Goal: Obtain resource: Download file/media

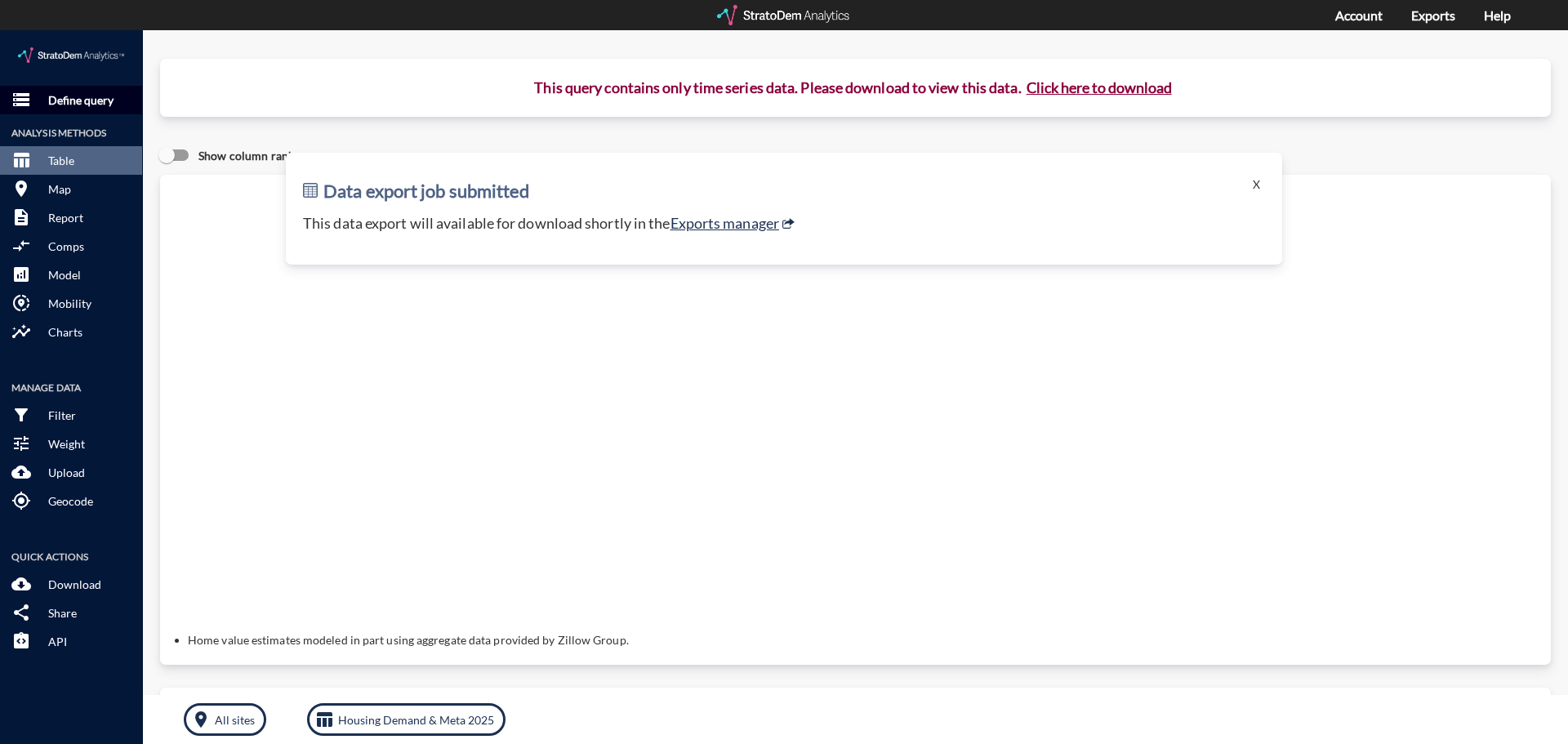
click p "Define query"
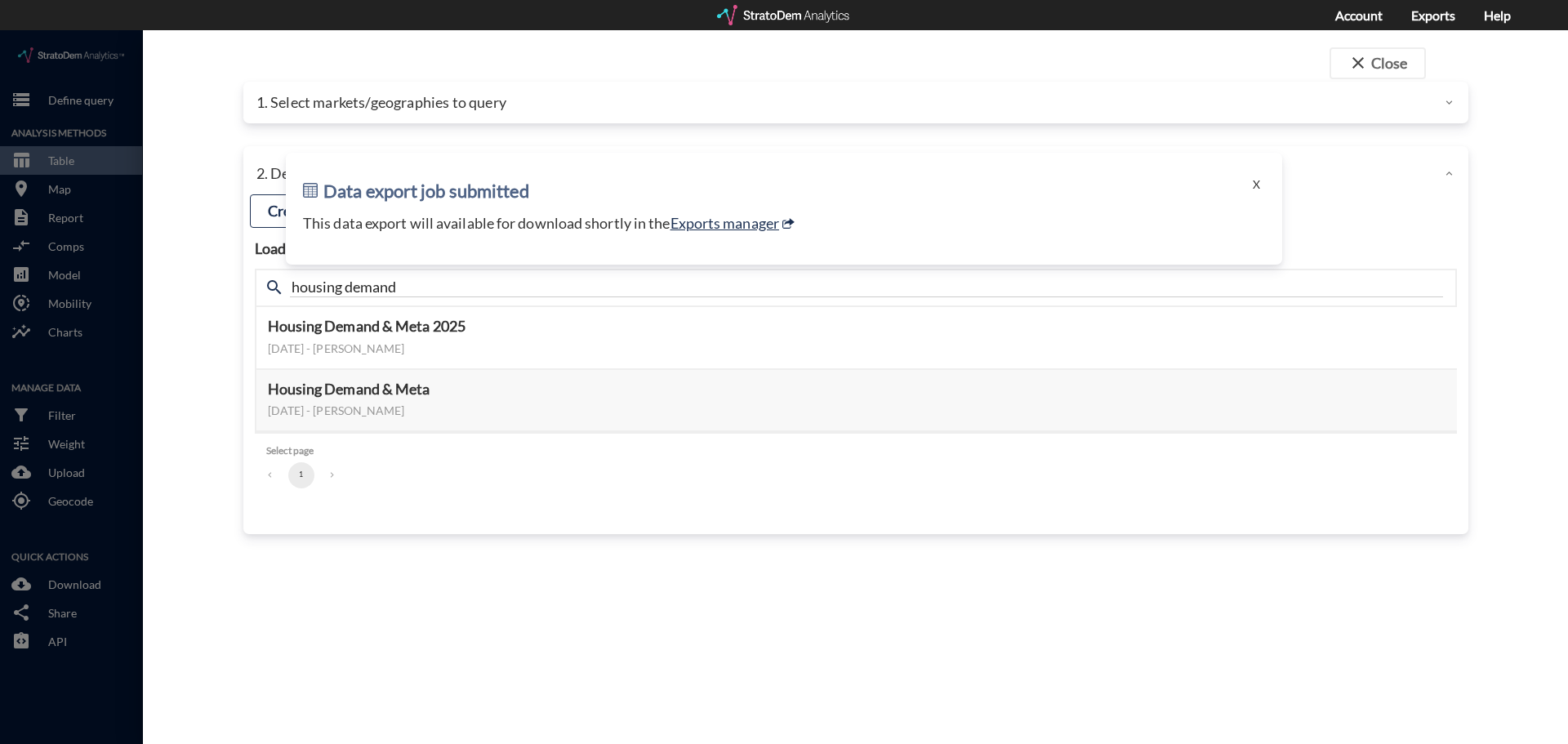
click ul "1"
click button "X"
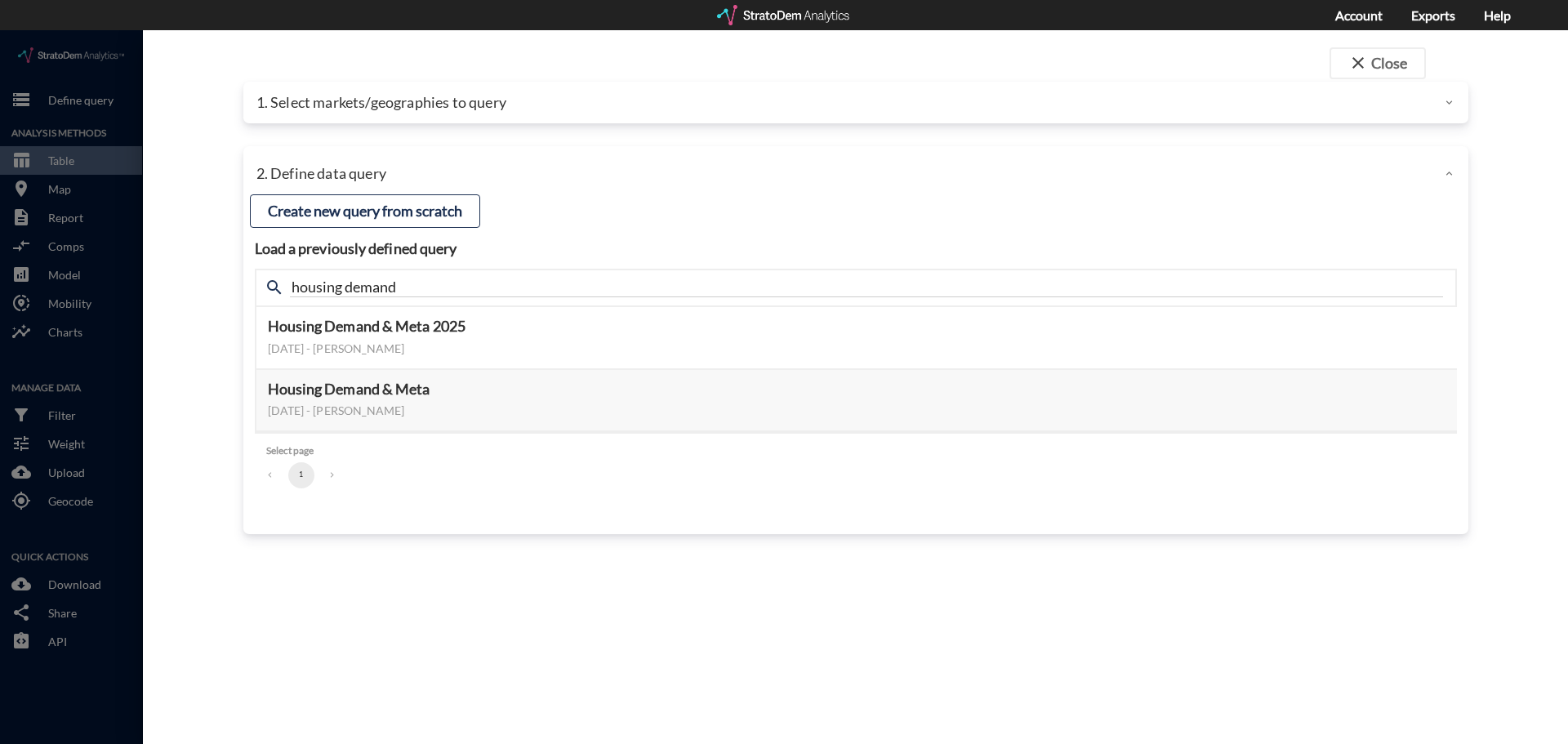
click div "1. Select markets/geographies to query"
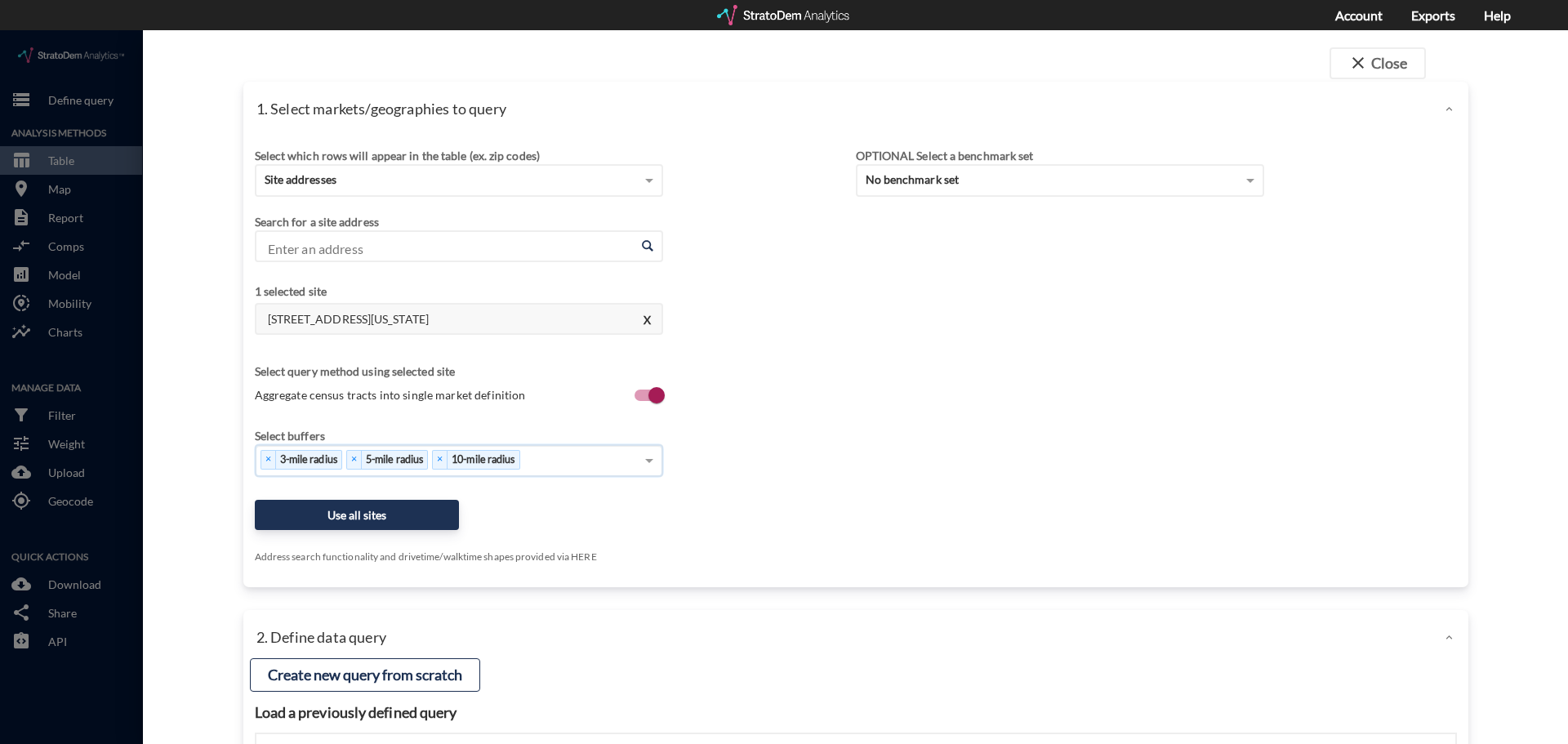
click div "× 3-mile radius × 5-mile radius × 10-mile radius"
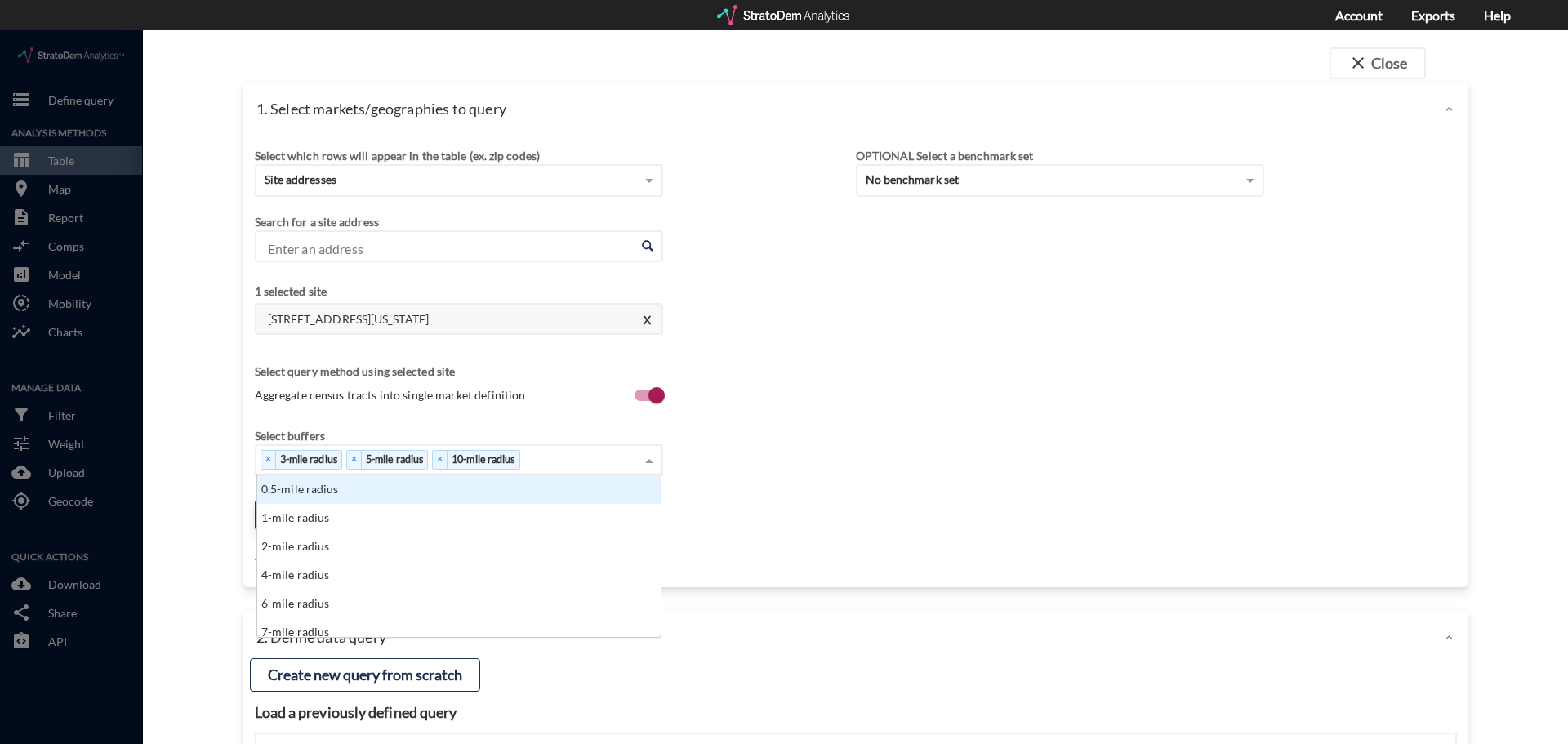
scroll to position [149, 394]
type input "7"
click div "7-mile radius"
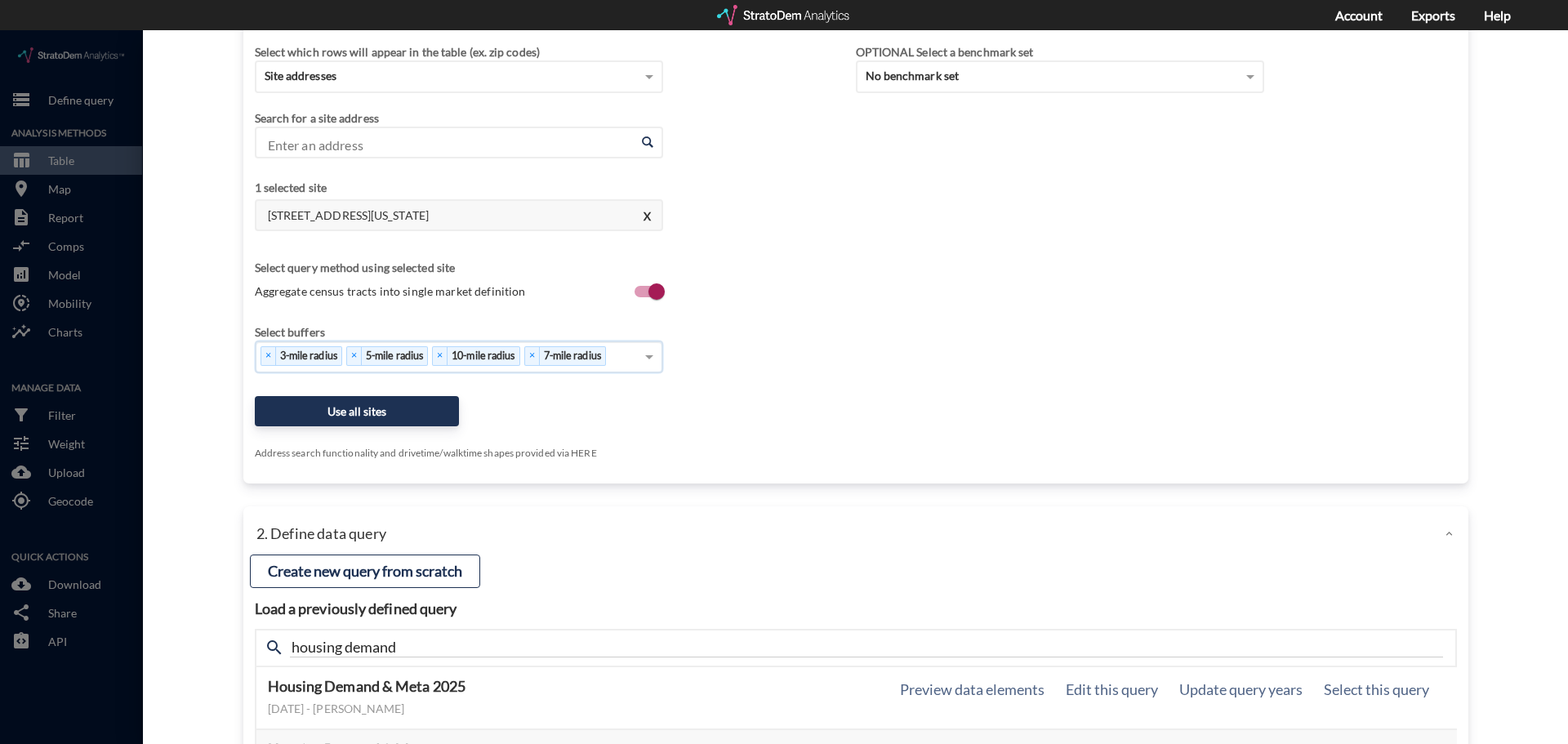
scroll to position [277, 0]
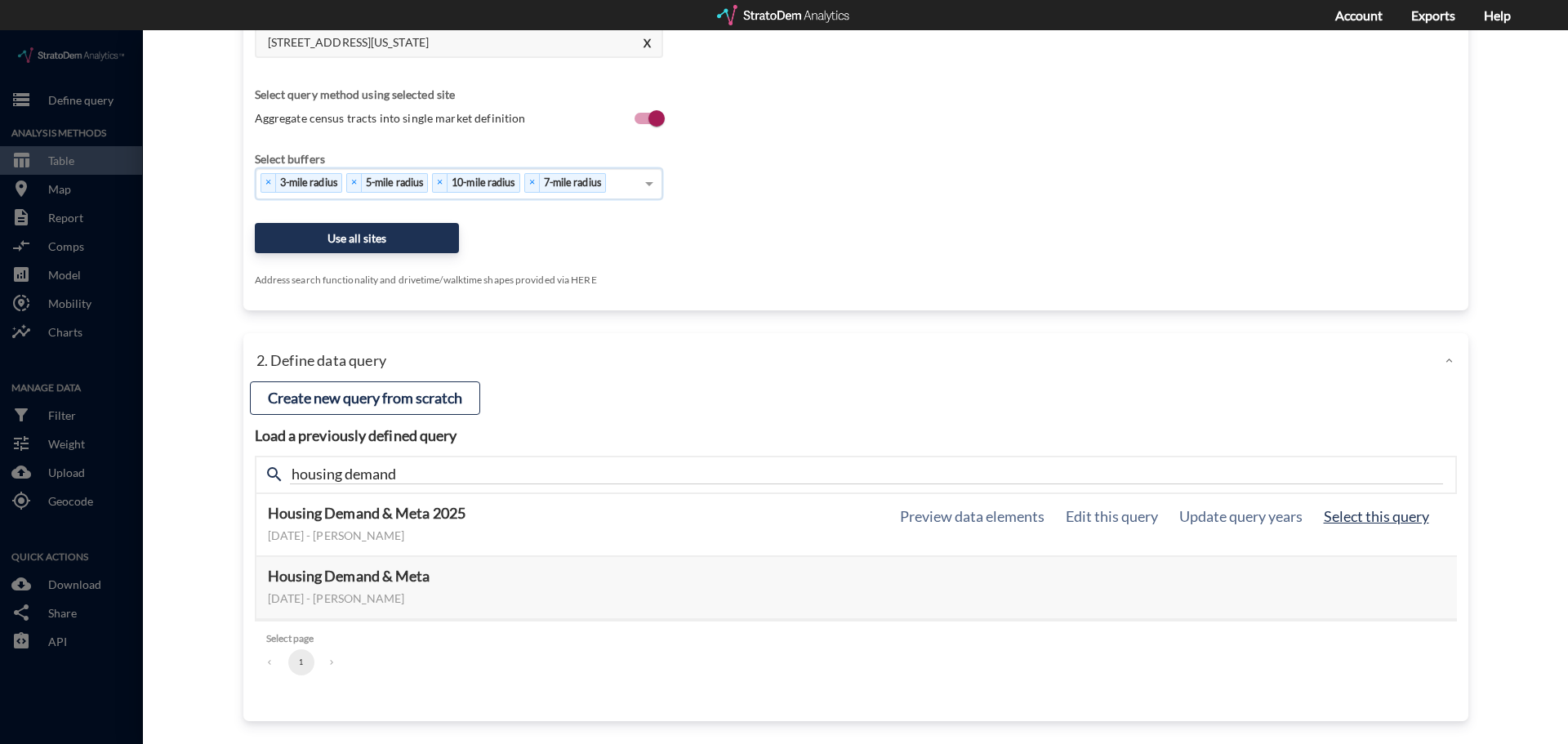
click button "Select this query"
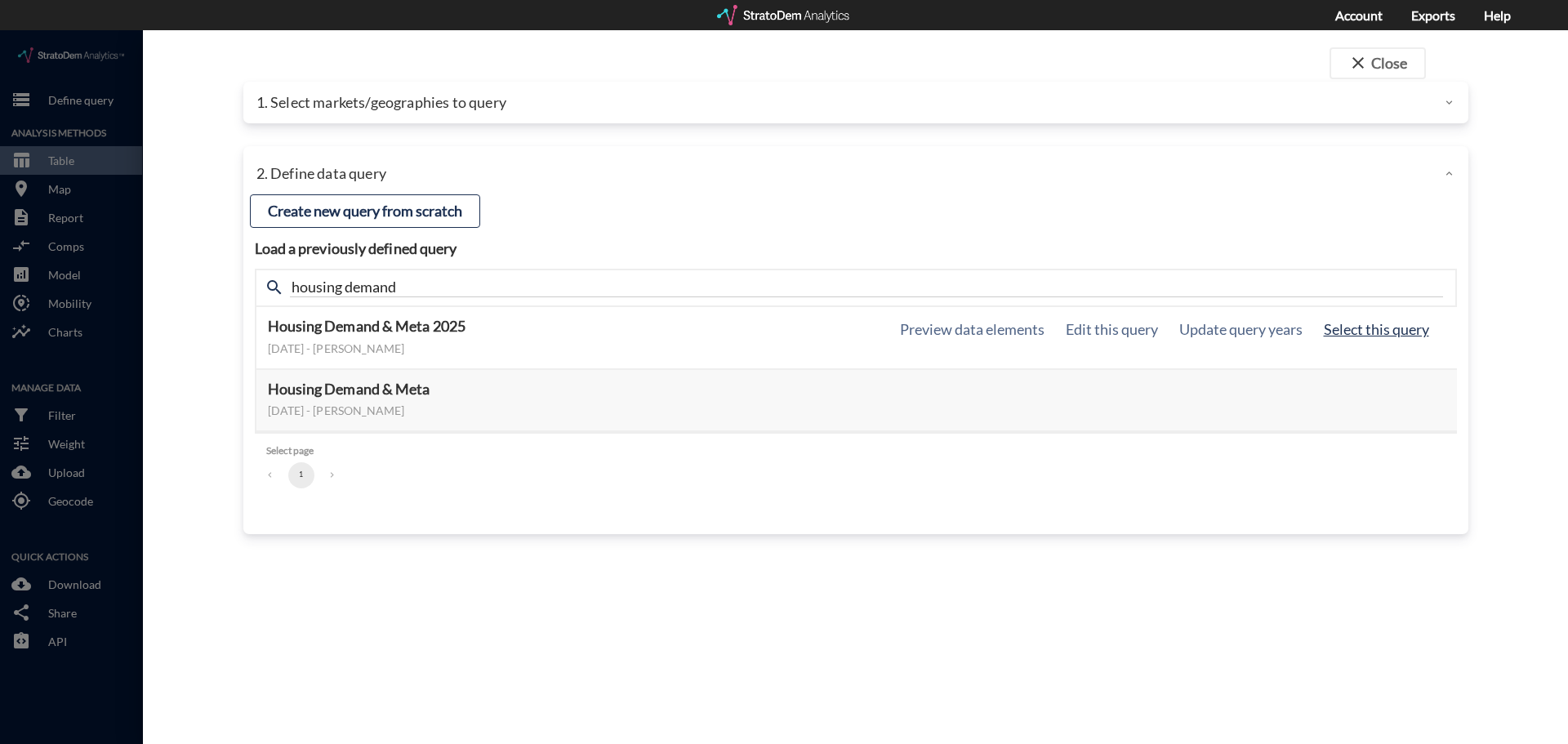
scroll to position [0, 0]
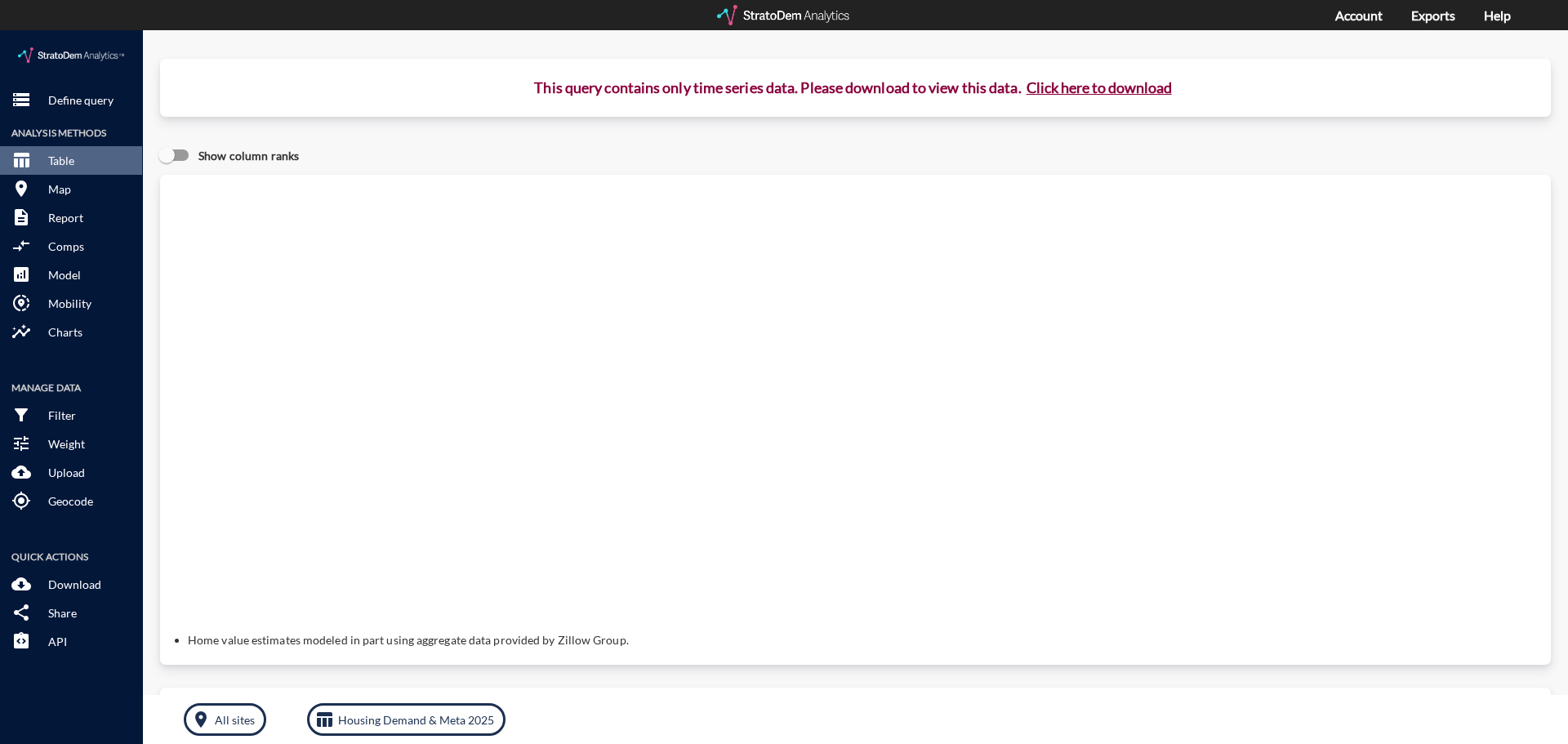
click button "Click here to download"
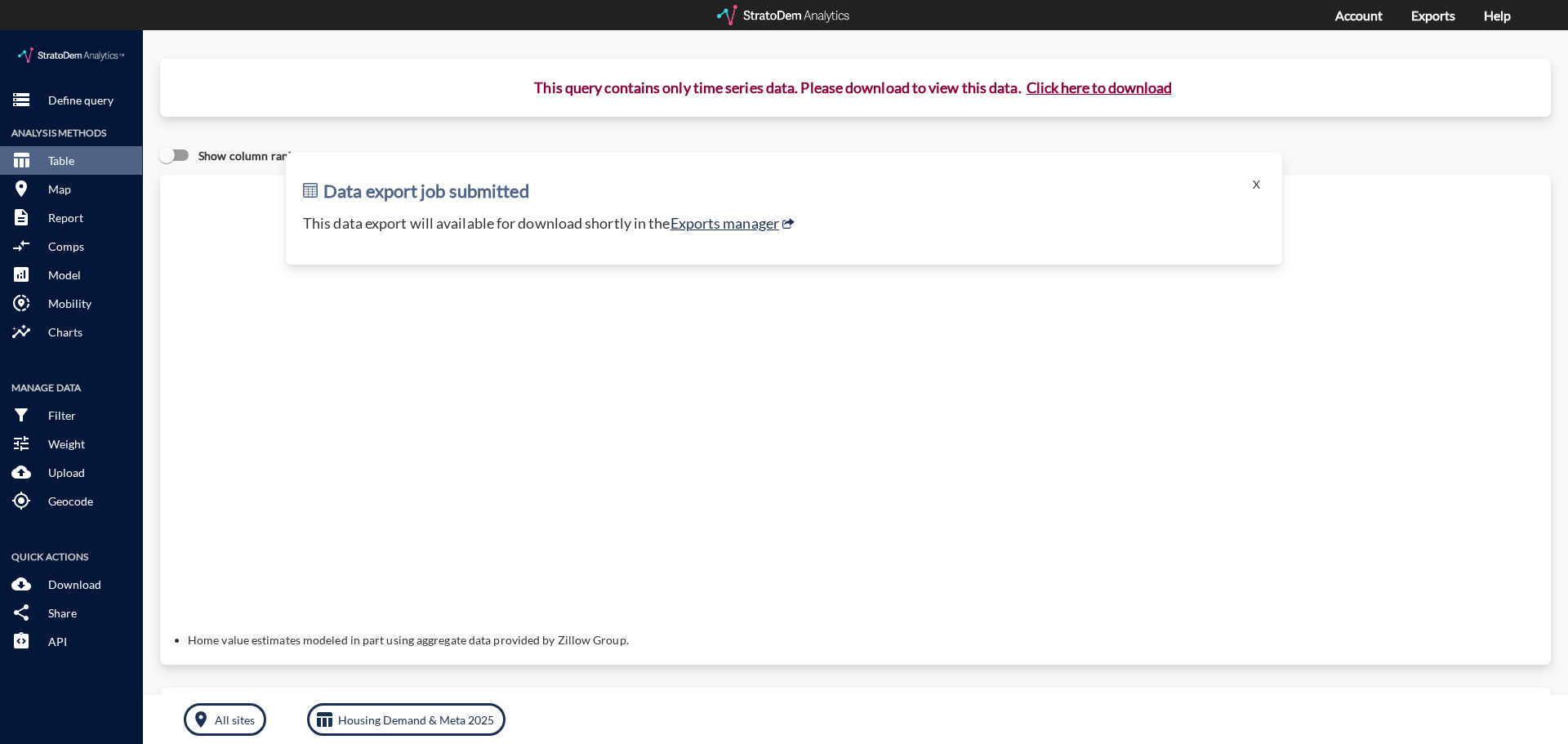
click button "Click here to download"
click p "This data export will available for download shortly in the Exports manager"
click link "Exports manager"
click div "storage Define query Analysis Methods table_chart Table room Map description Re…"
click button "storage Define query"
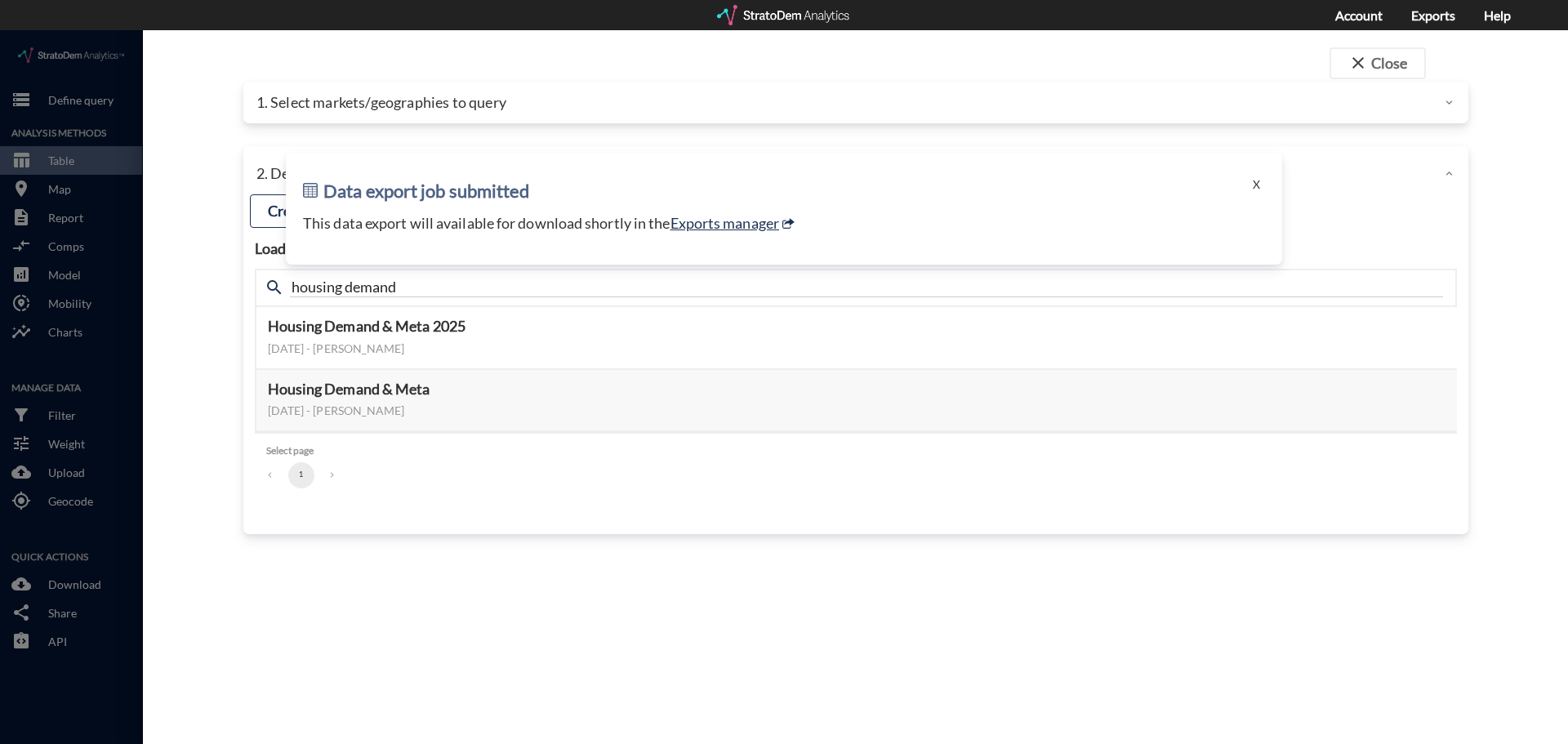
click p "1. Select markets/geographies to query"
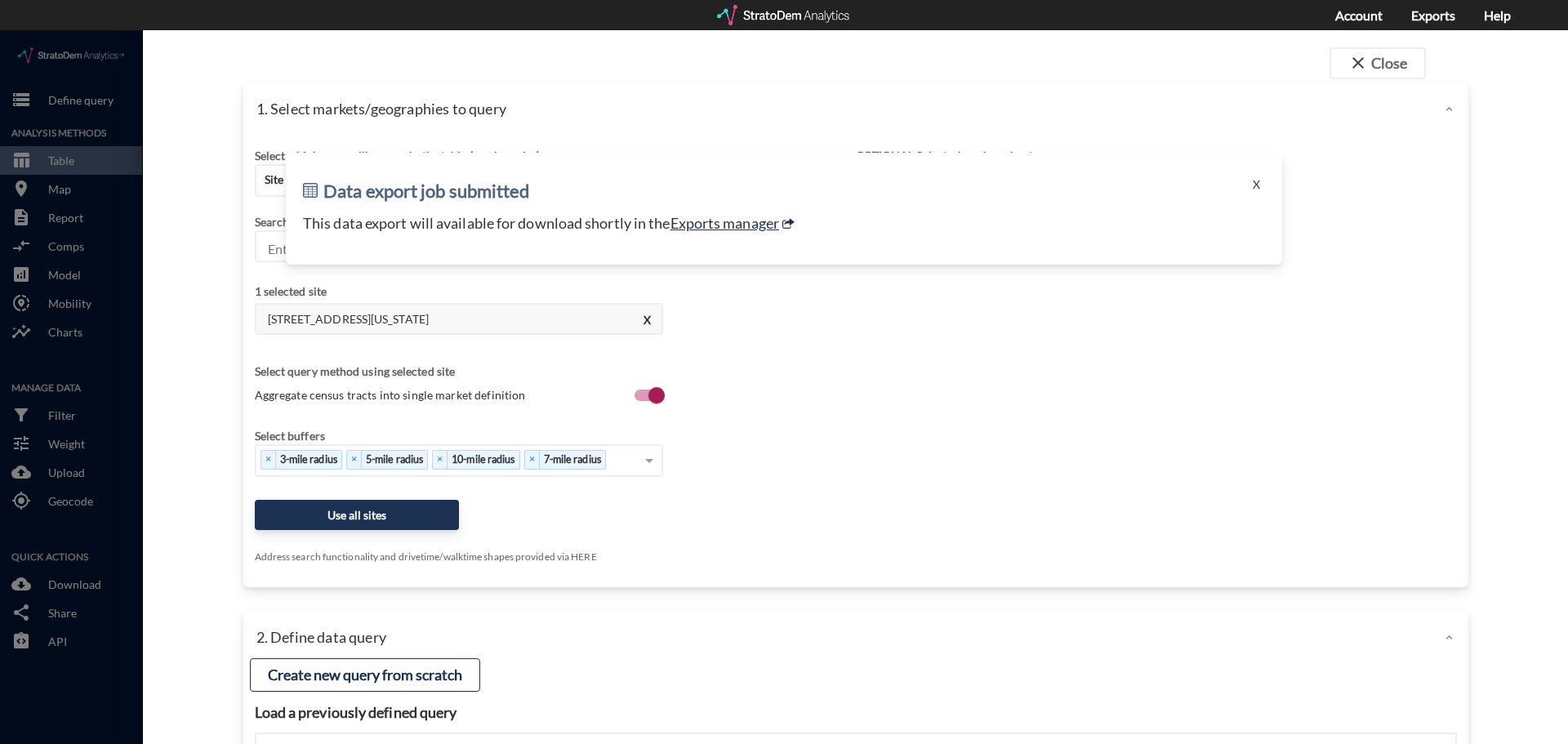
click div "Select buffers"
click button "X"
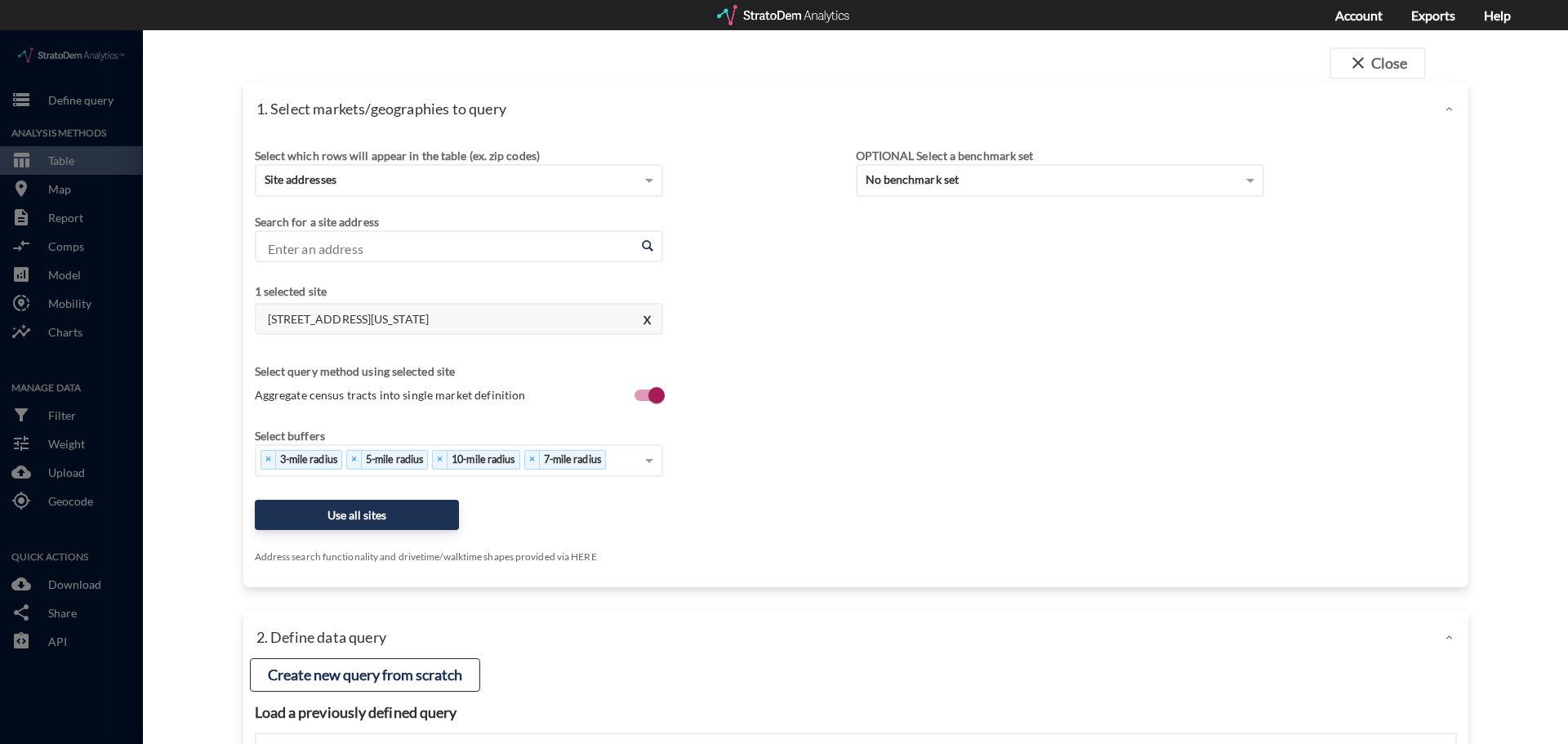
drag, startPoint x: 878, startPoint y: 452, endPoint x: 690, endPoint y: 442, distance: 188.3
click div "Select which rows will appear in the table (ex. zip codes) Site addresses Selec…"
click h4 "1375 Oak Haven Dr, Kissimmee, Florida"
click button "Use all sites"
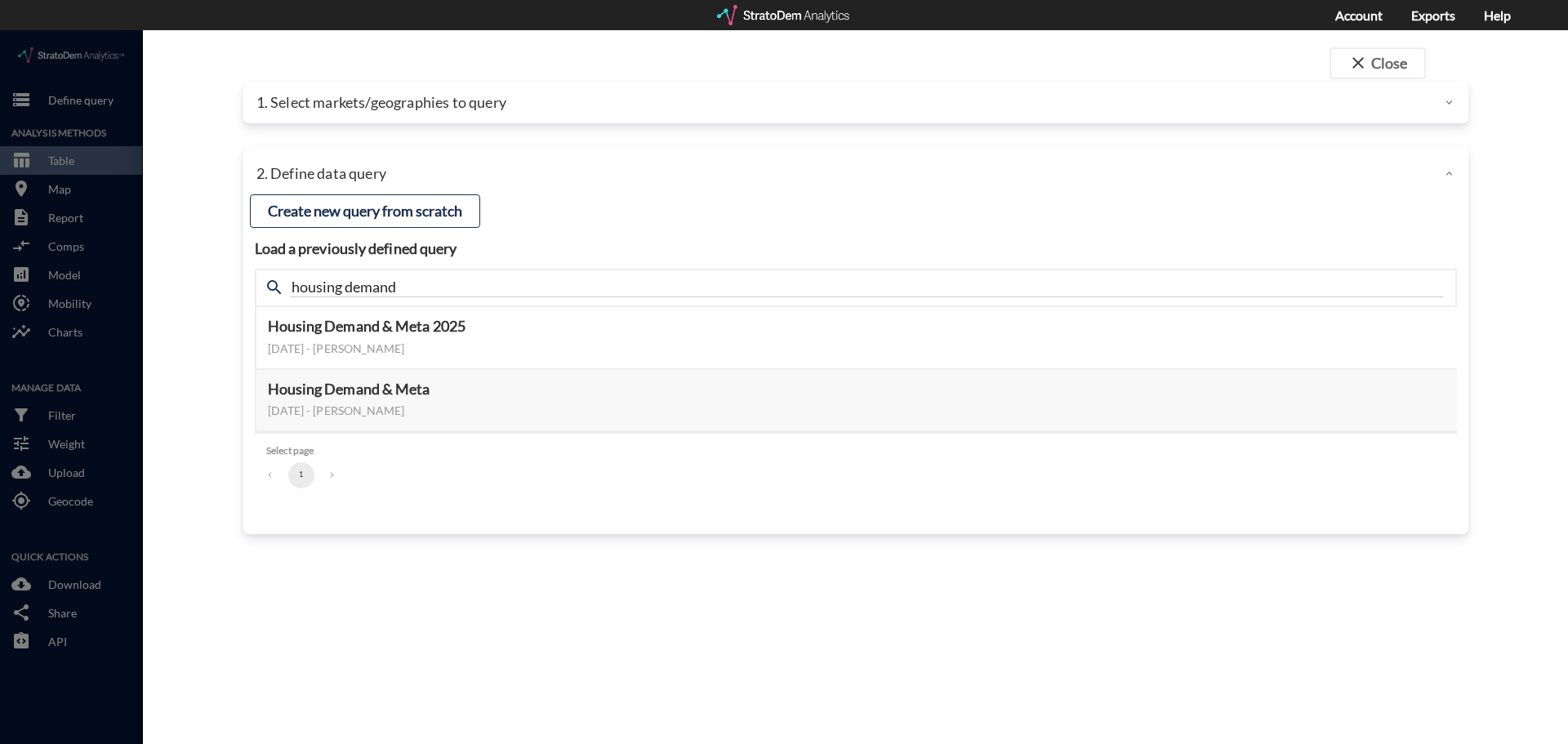
click p "1. Select markets/geographies to query"
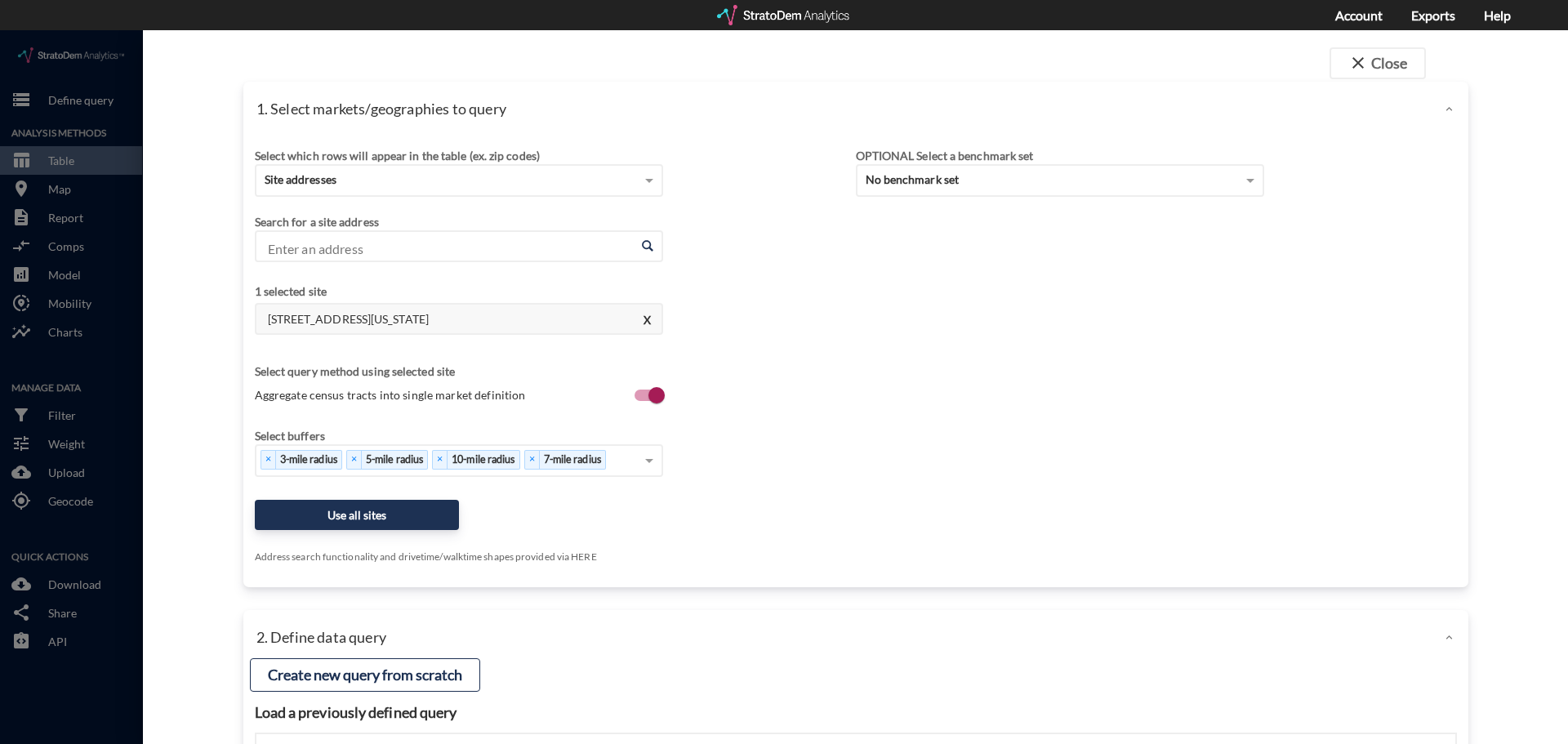
click p "1. Select markets/geographies to query"
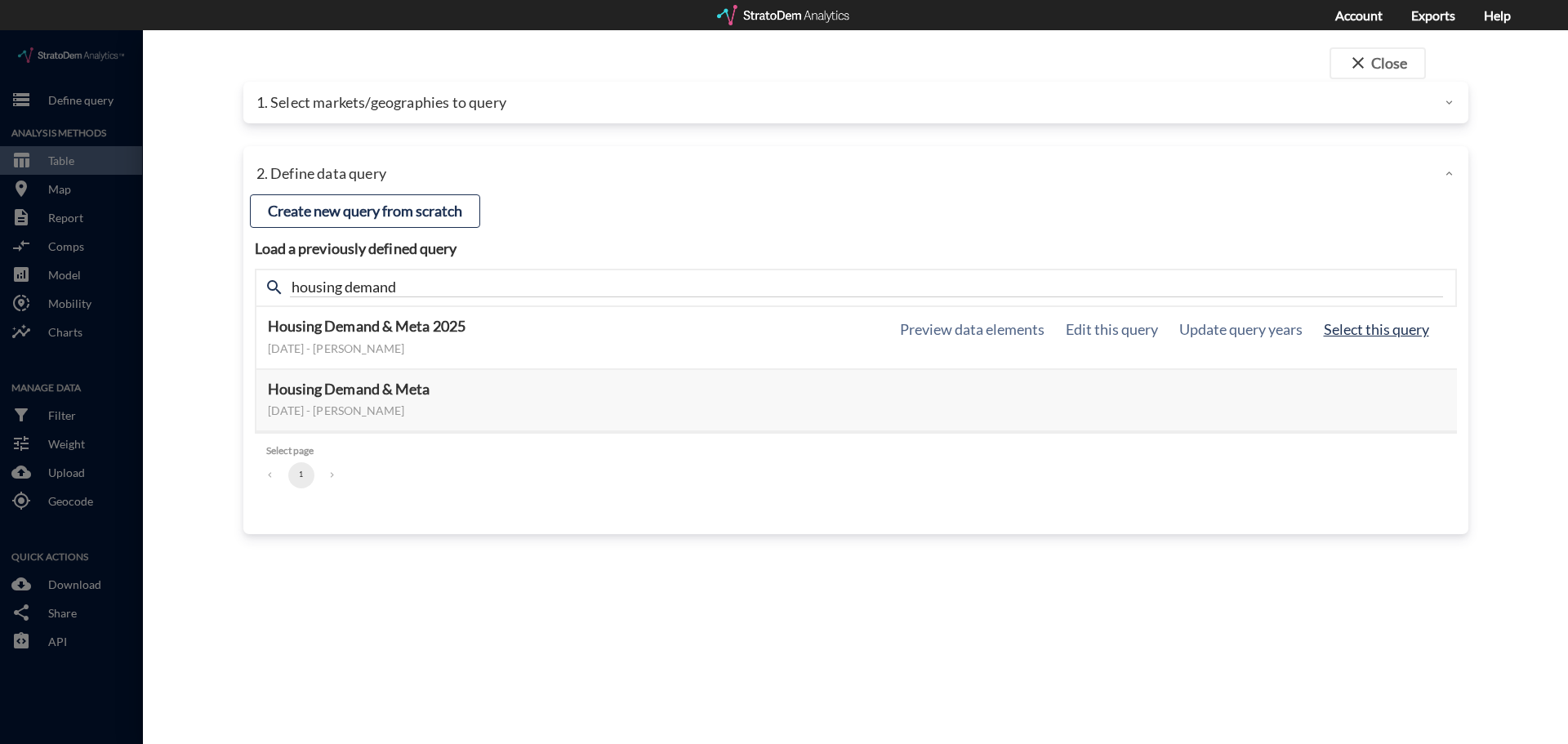
click button "Select this query"
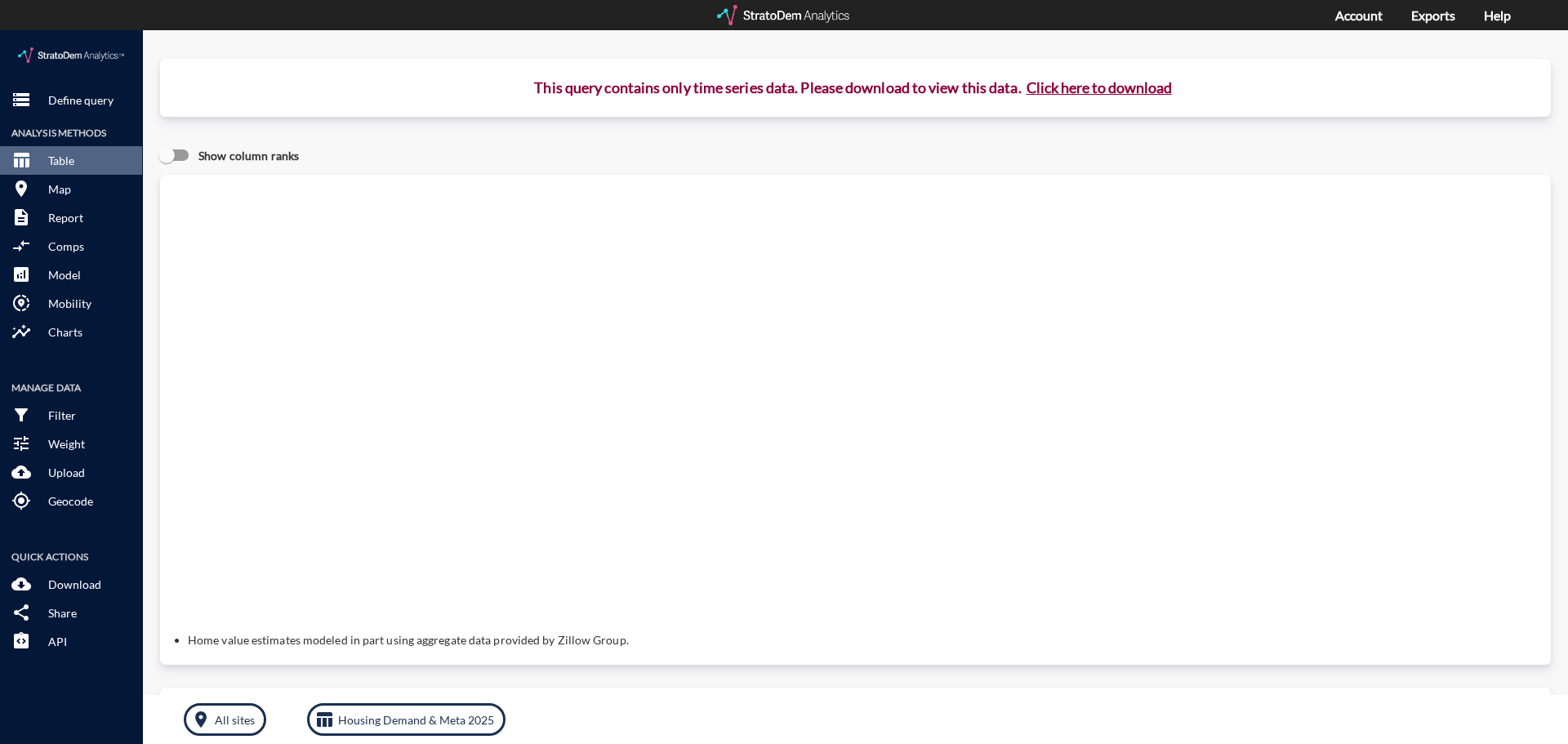
click button "Click here to download"
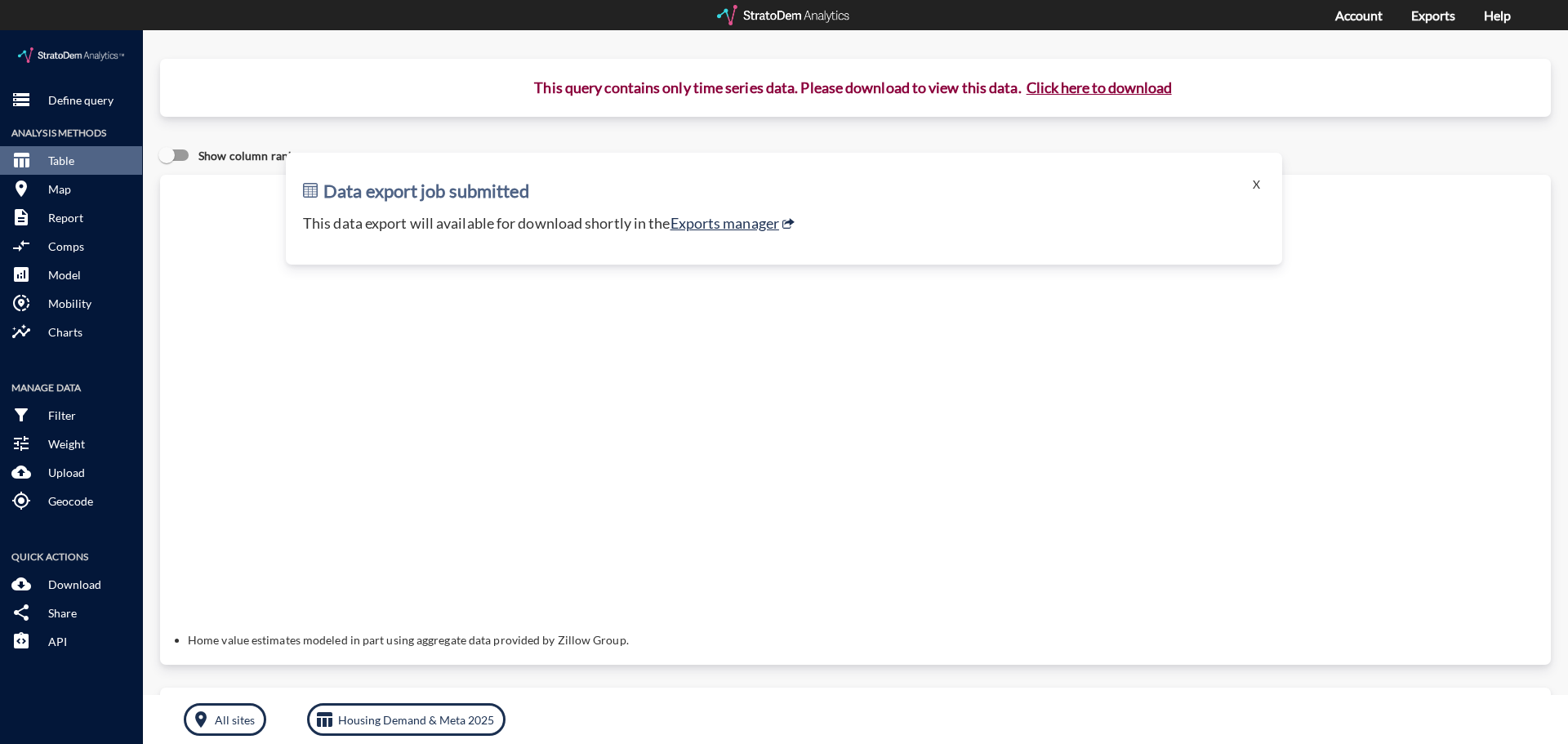
click div "storage Define query Analysis Methods table_chart Table room Map description Re…"
click img
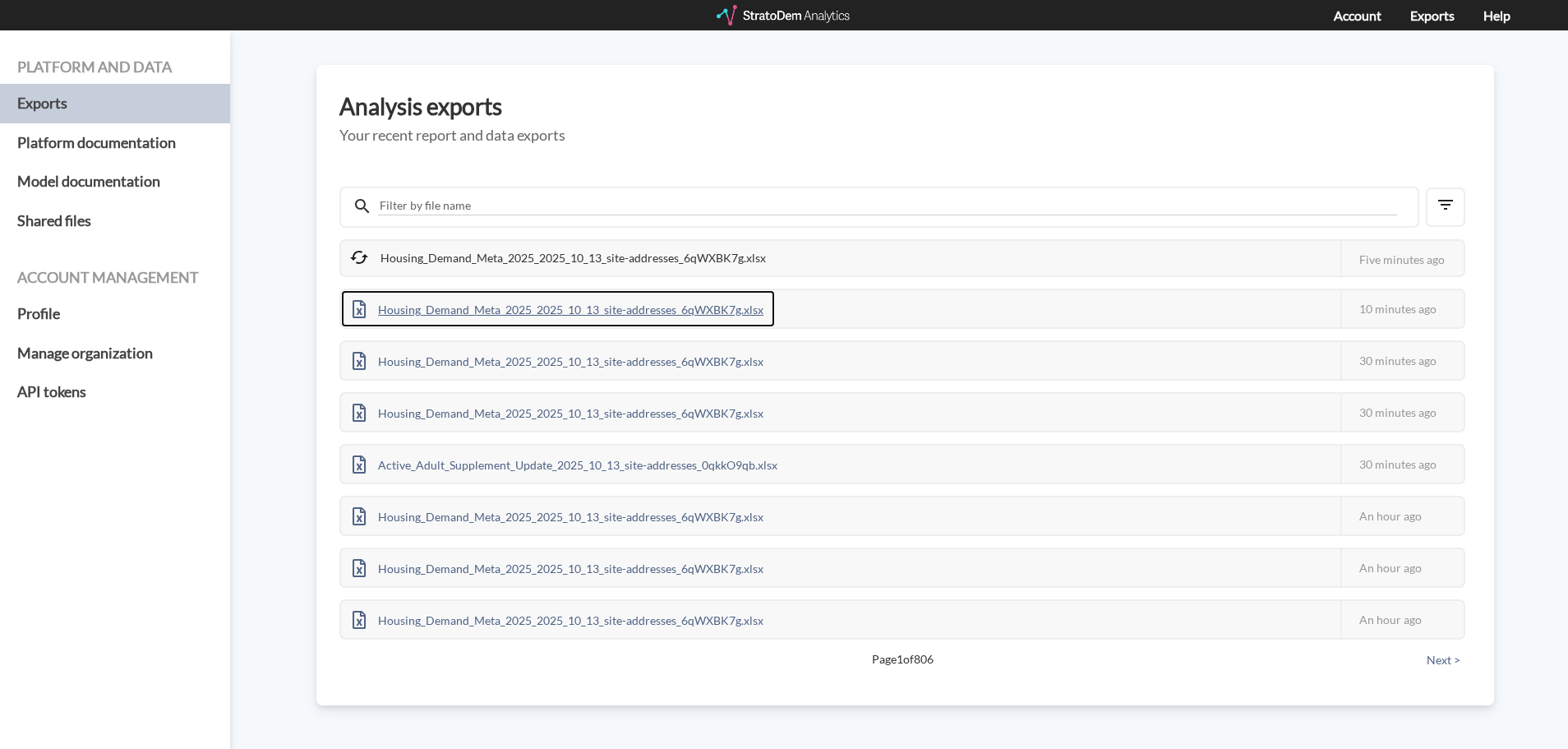
click at [534, 311] on div "Housing_Demand_Meta_2025_2025_10_13_site-addresses_6qWXBK7g.xlsx" at bounding box center [558, 308] width 434 height 37
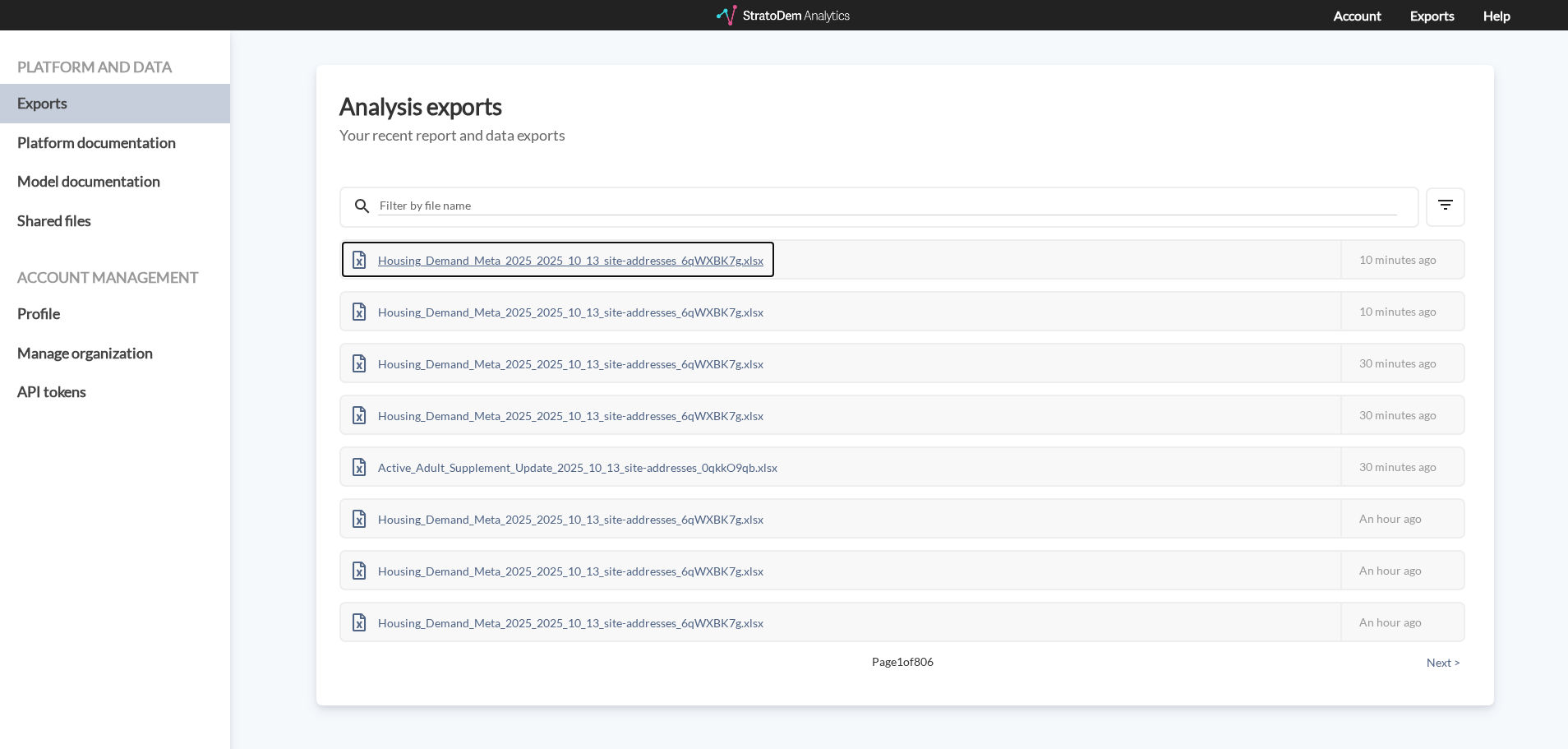
click at [587, 248] on div "Housing_Demand_Meta_2025_2025_10_13_site-addresses_6qWXBK7g.xlsx" at bounding box center [558, 259] width 434 height 37
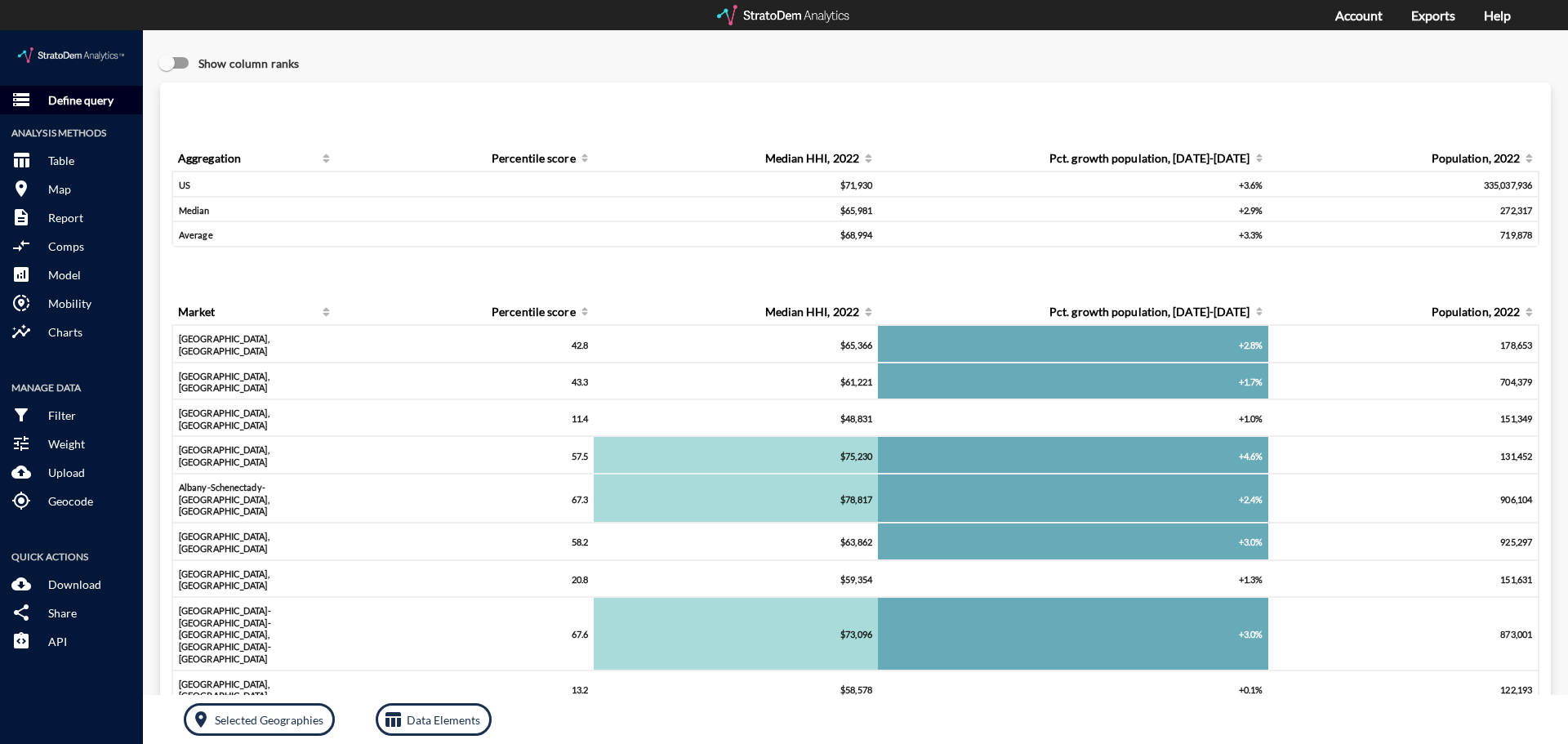
click p "Define query"
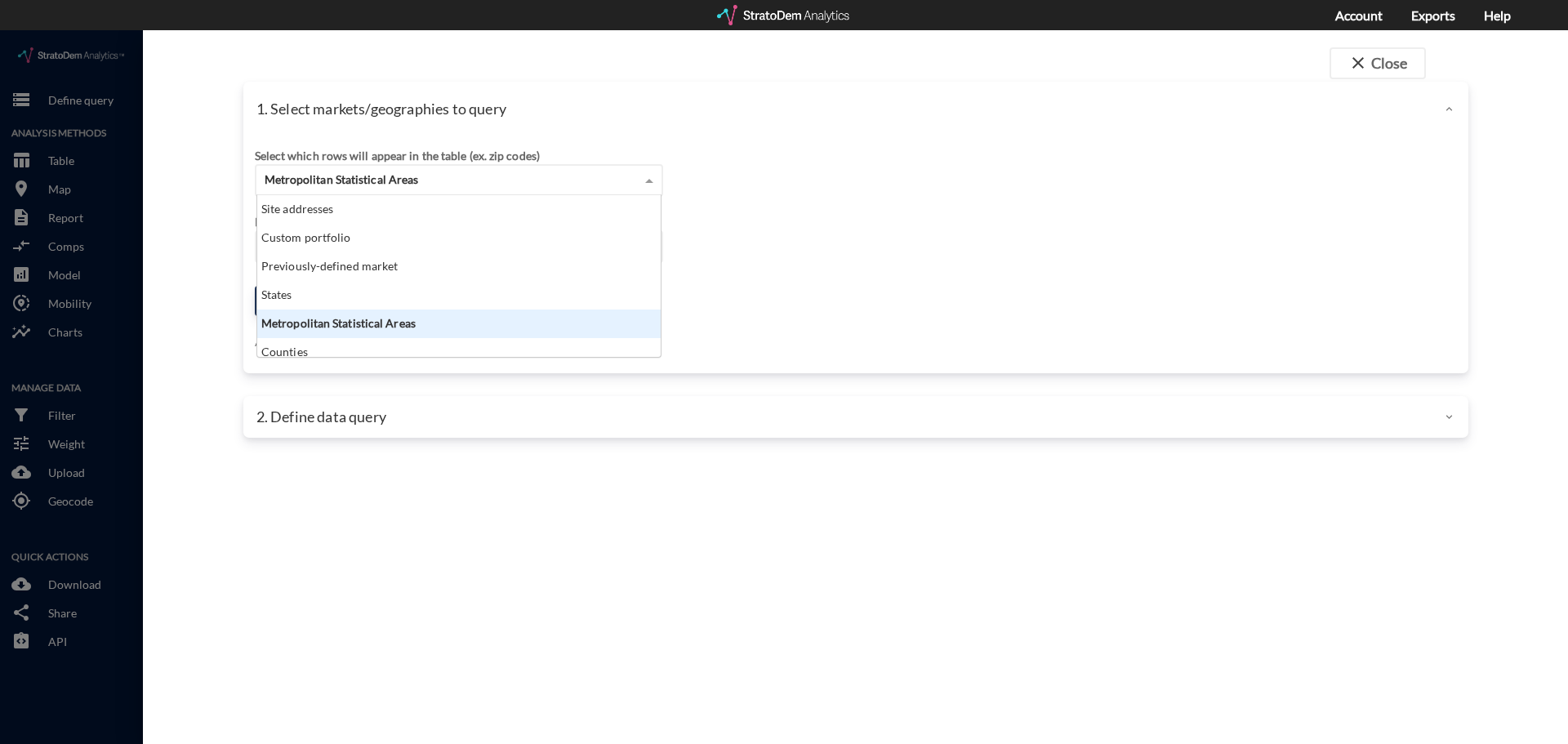
click div "Metropolitan Statistical Areas"
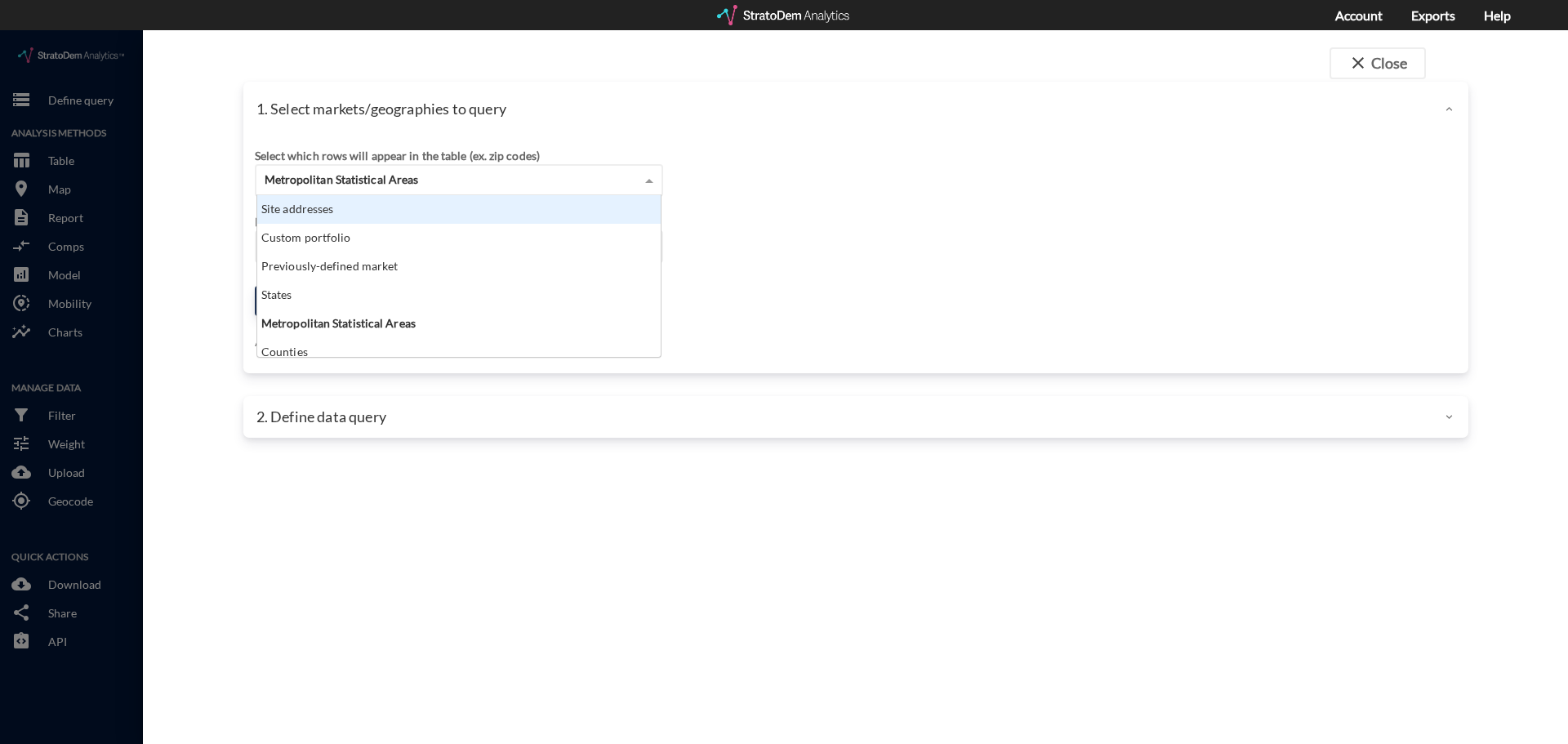
click div "Site addresses"
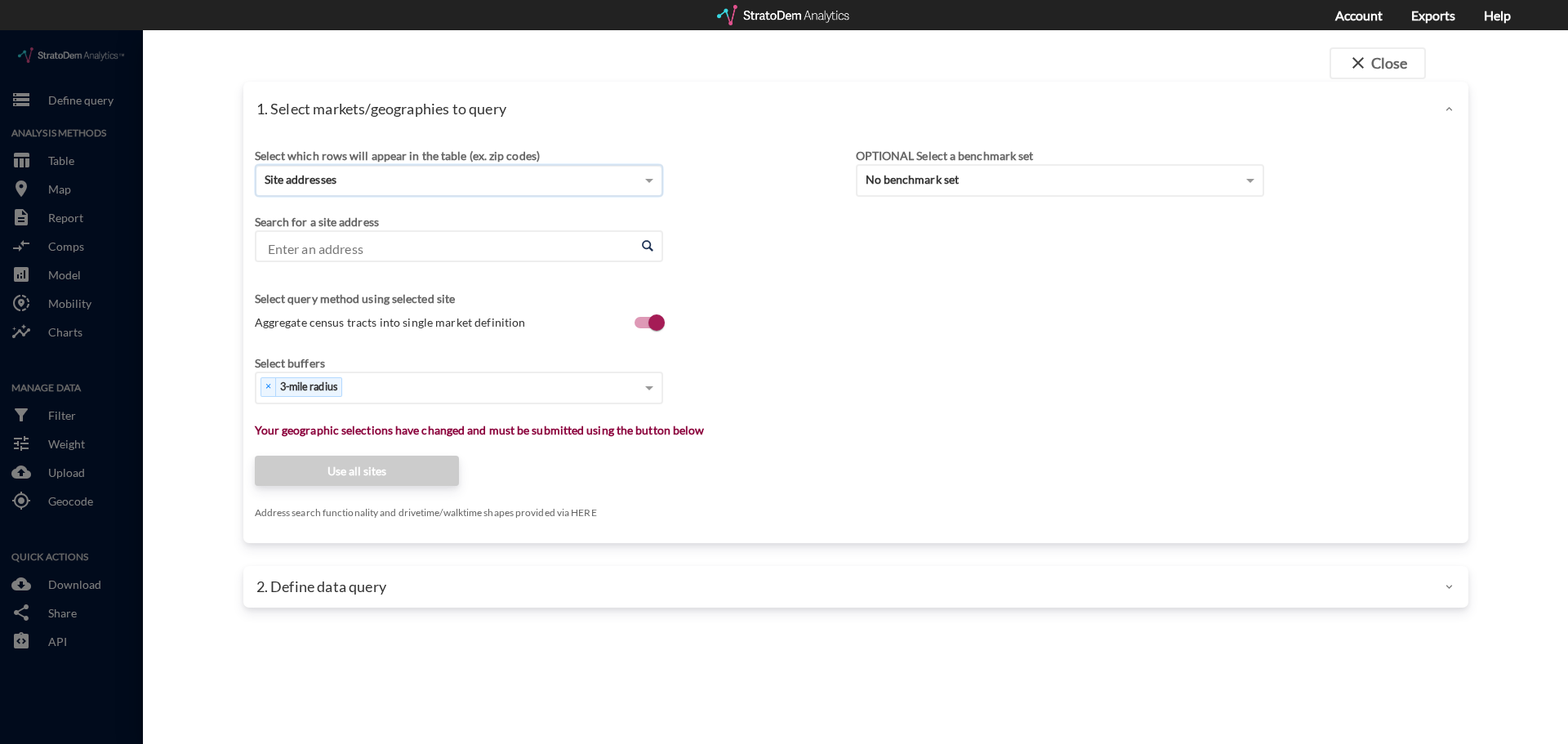
click input "Enter an address"
paste input "1375 Oak Haven Dr, Kissimmee, Florida"
type input "1375 Oak Haven Dr, Kissimmee, Florida"
paste input "1375 Oak Haven Dr, Kissimmee, Florida"
click li "1375 Oak Haven Dr, Kissimmee, Florida"
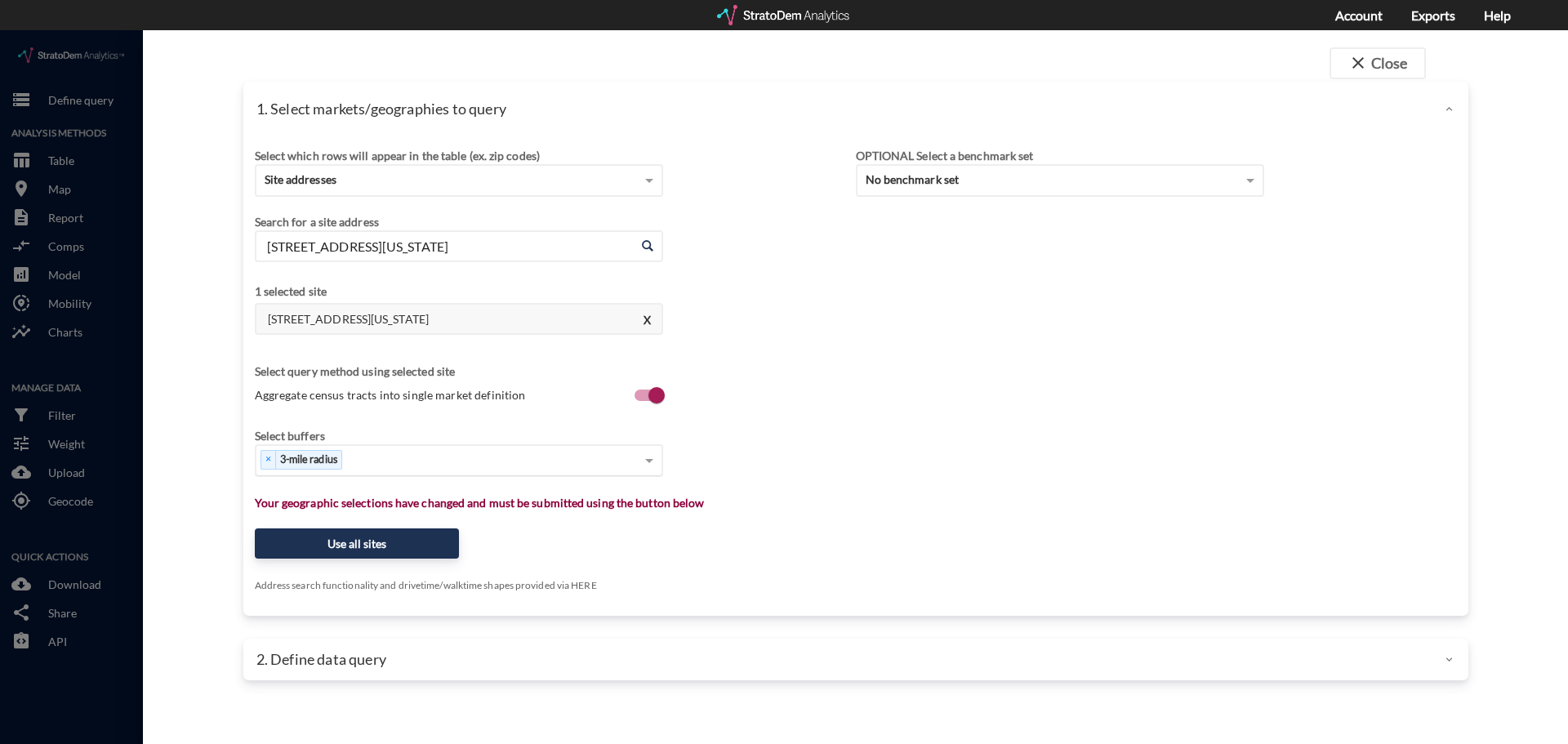
type input "1375 Oak Haven Dr, Kissimmee, Florida"
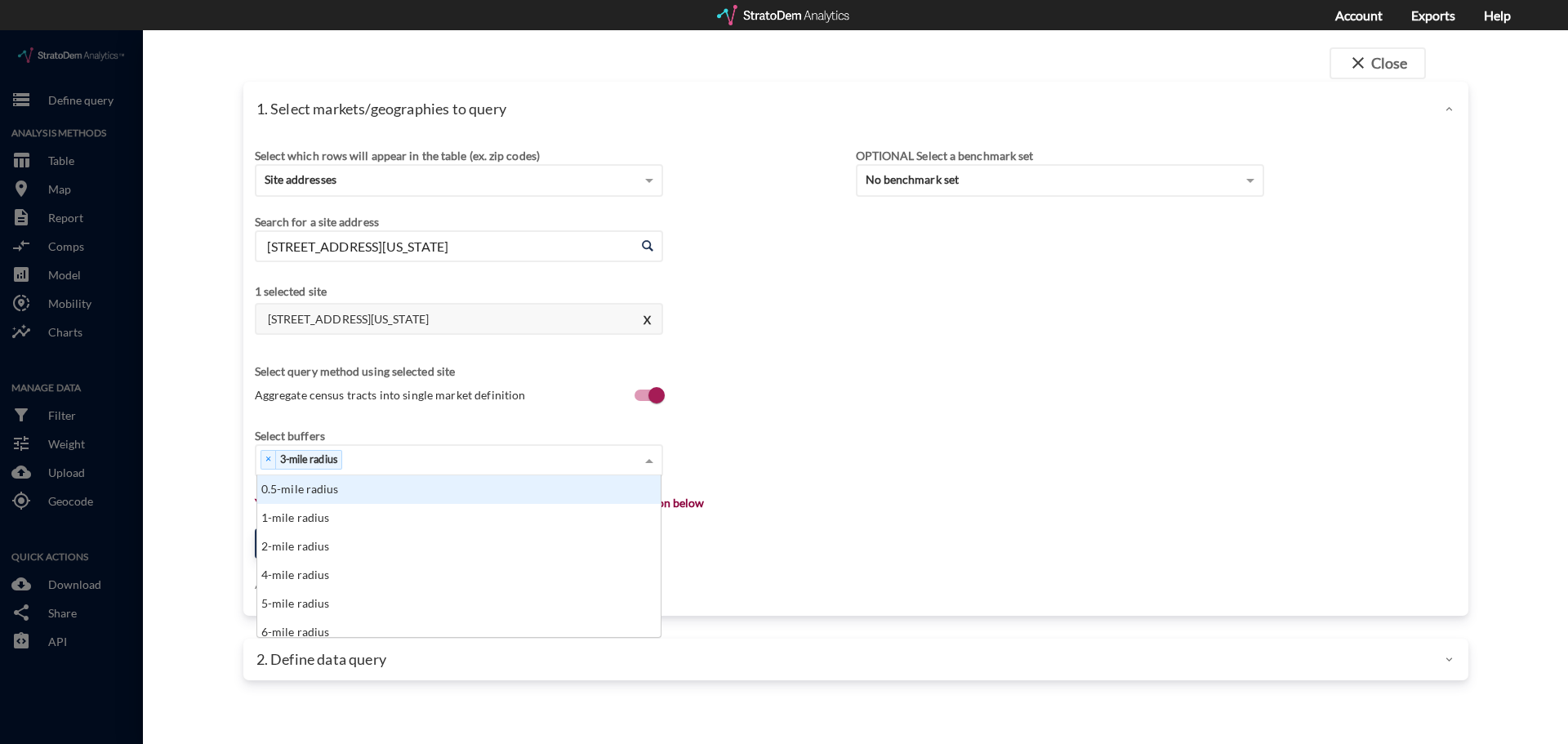
click div "× 3-mile radius"
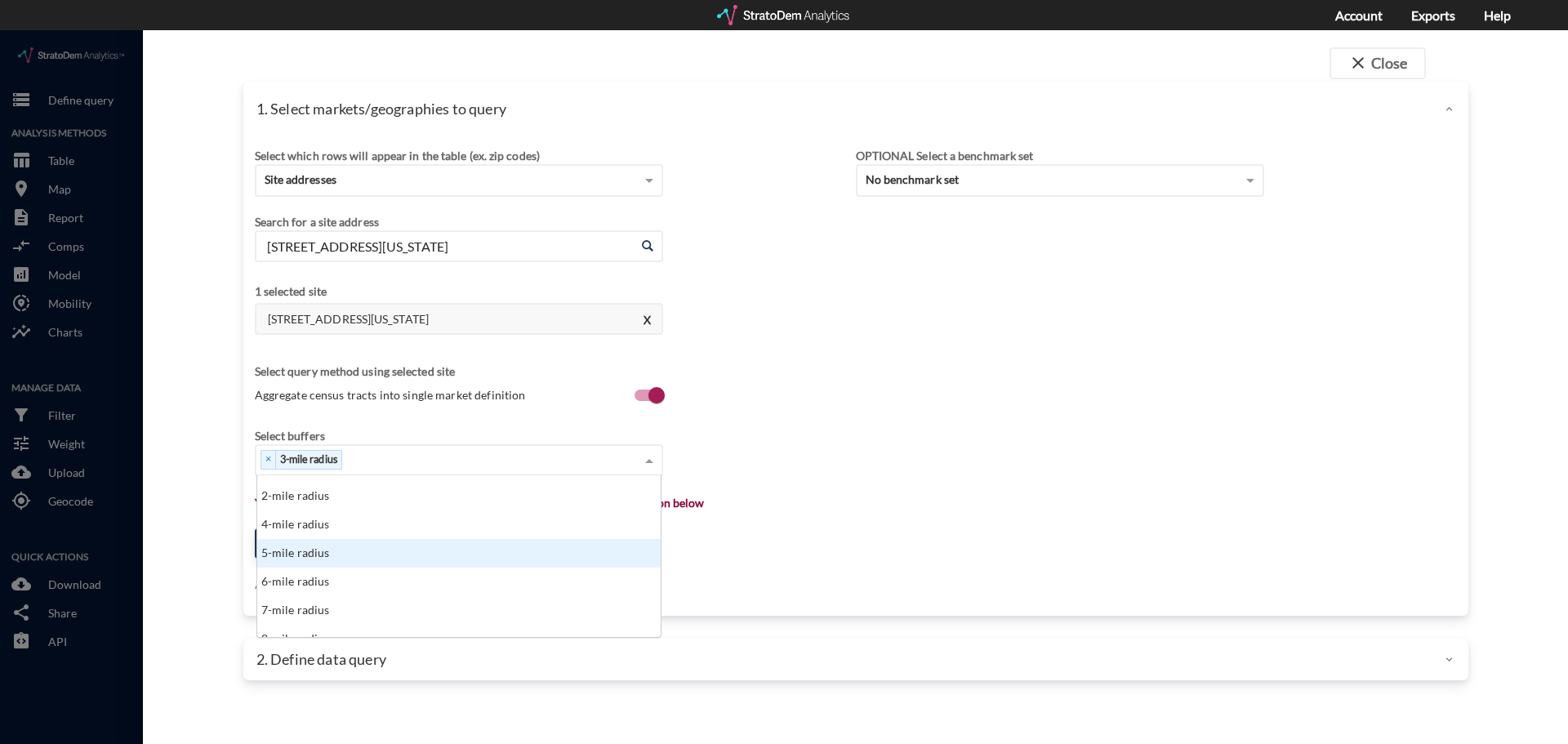
scroll to position [82, 0]
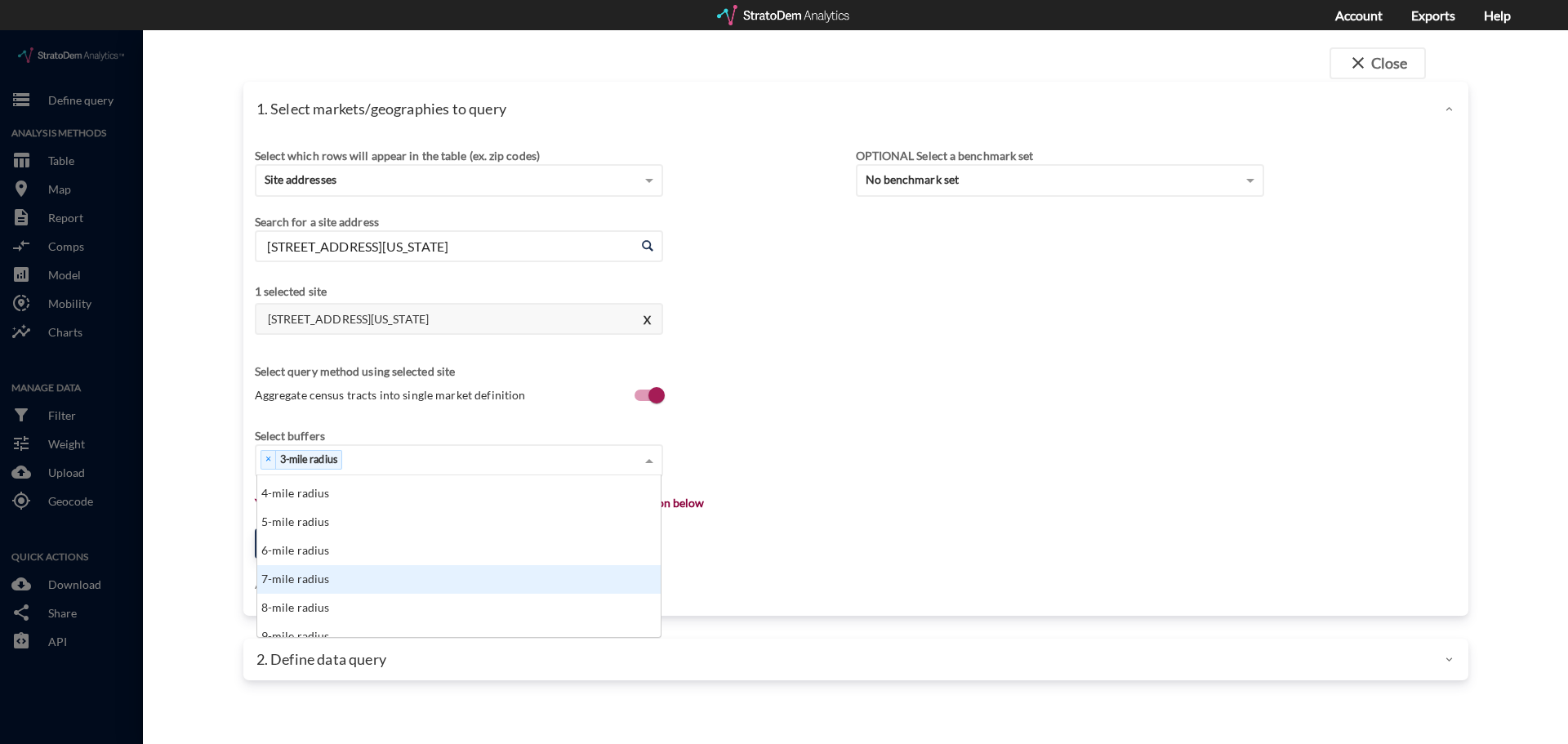
click div "7-mile radius"
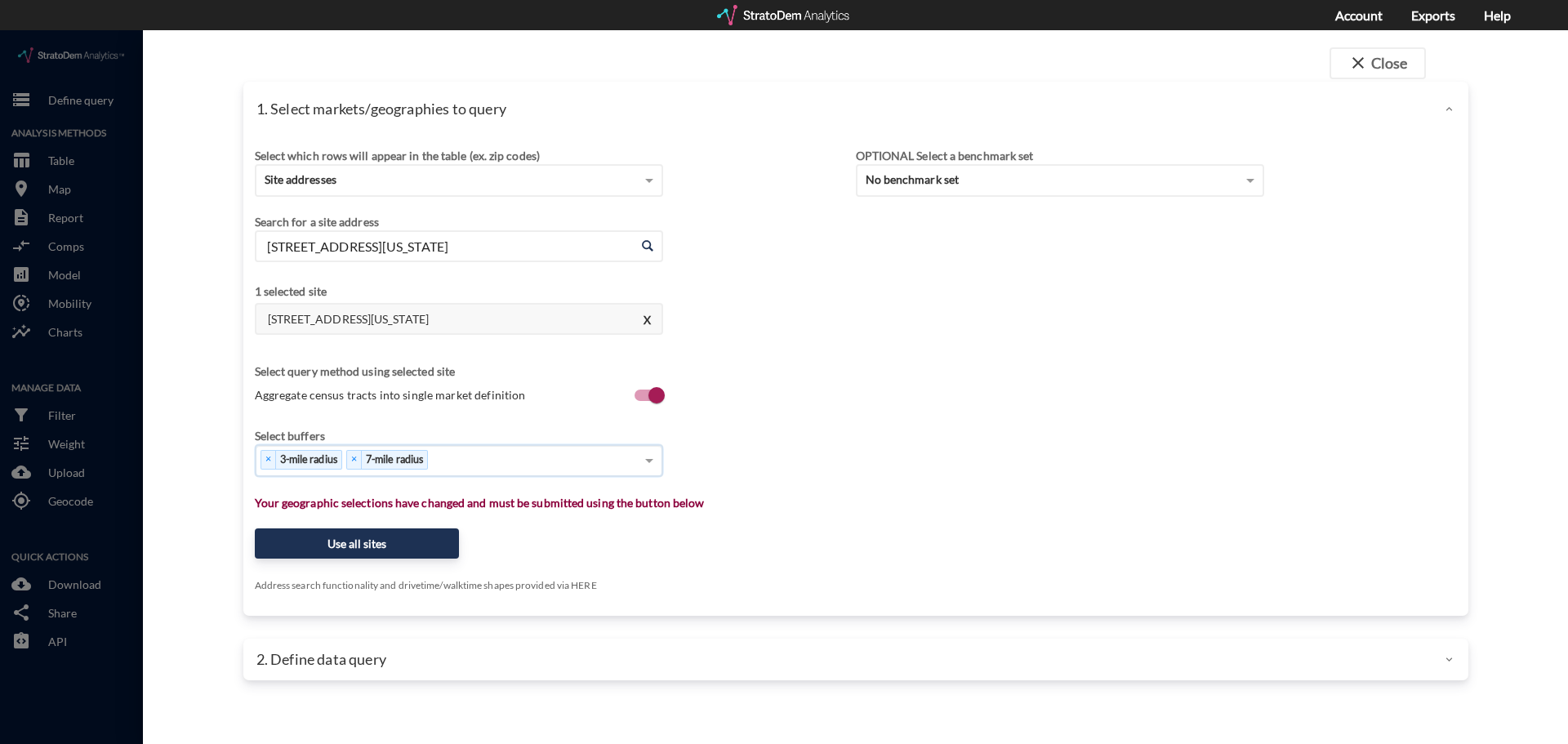
type input "5"
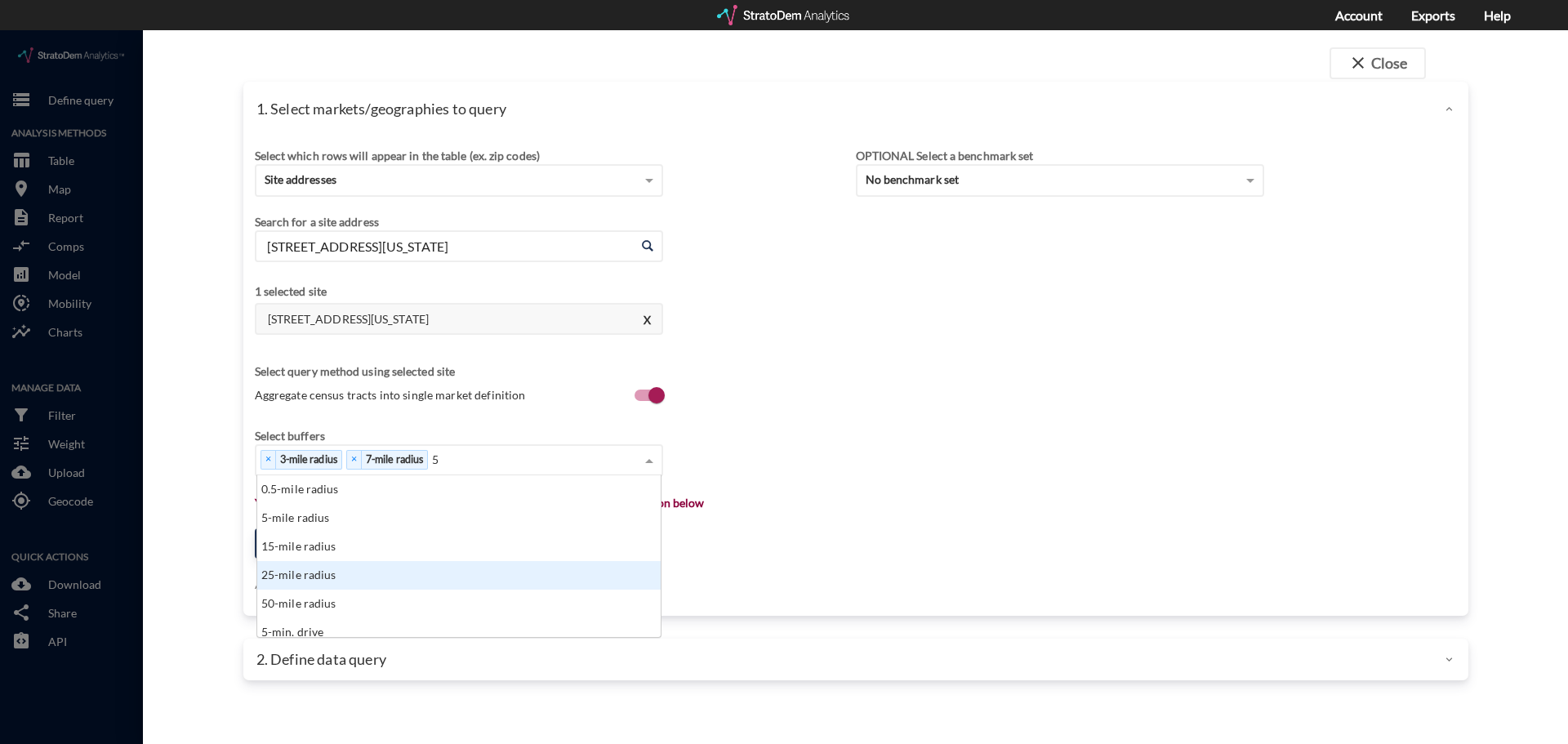
scroll to position [149, 394]
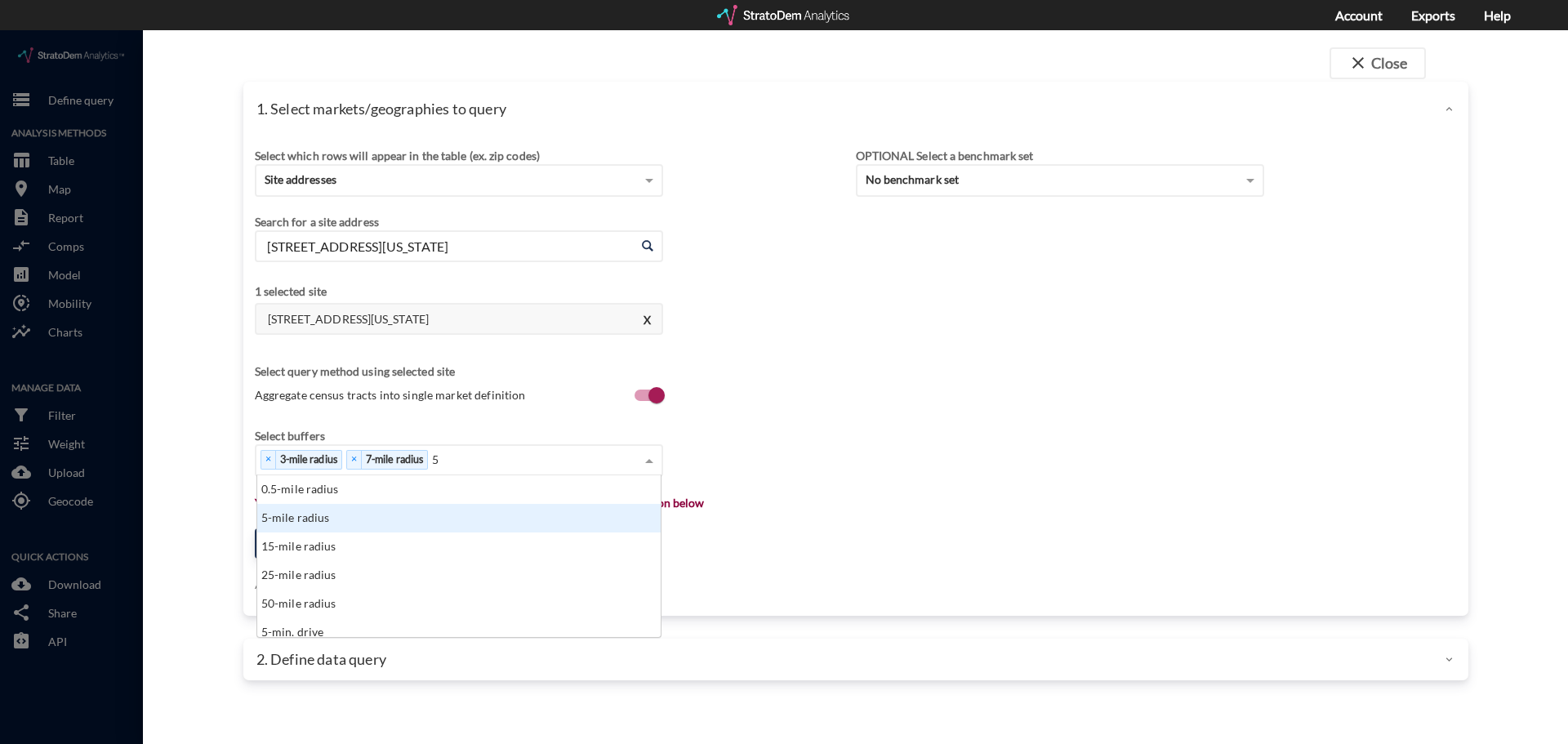
click div "5-mile radius"
type input "10"
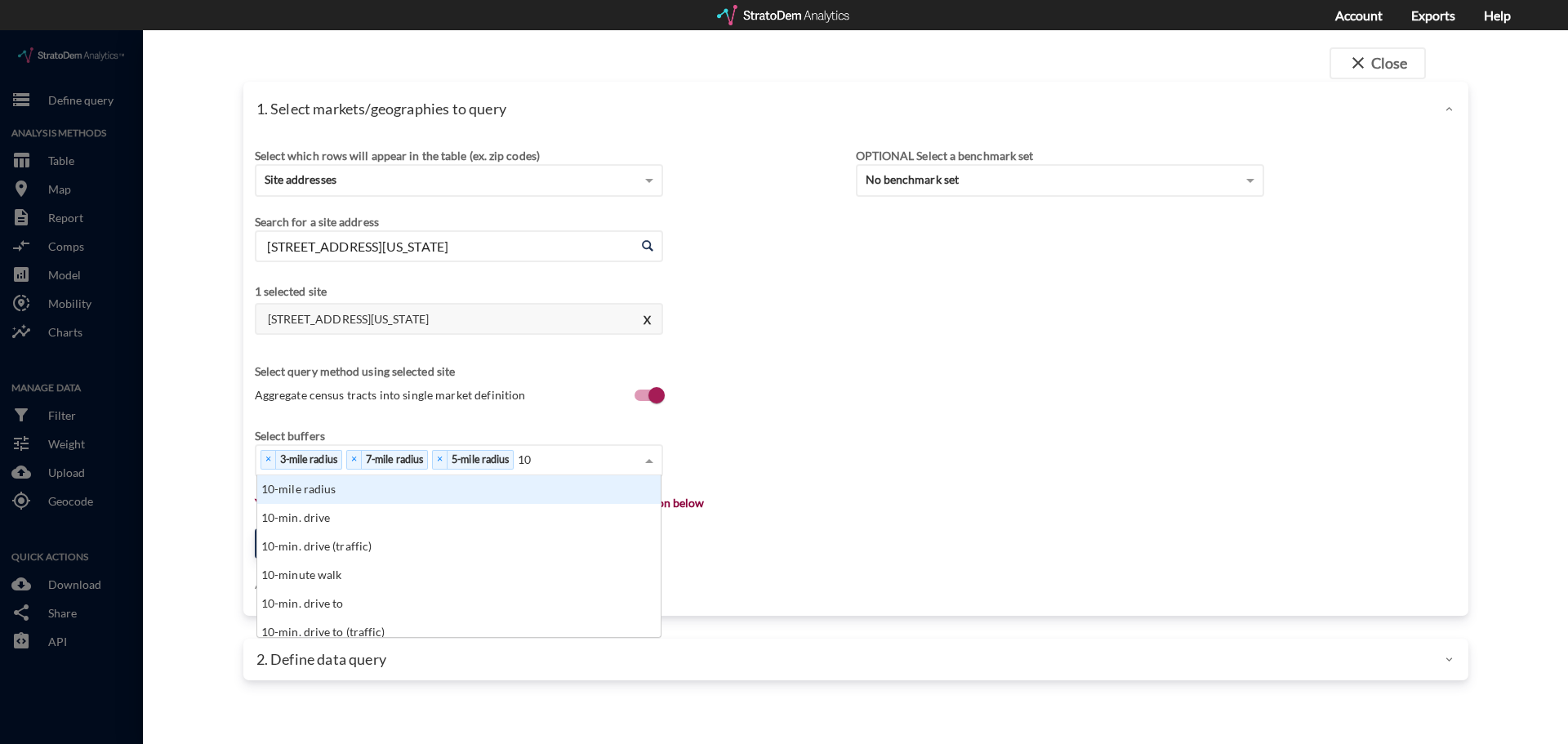
click div "10-mile radius"
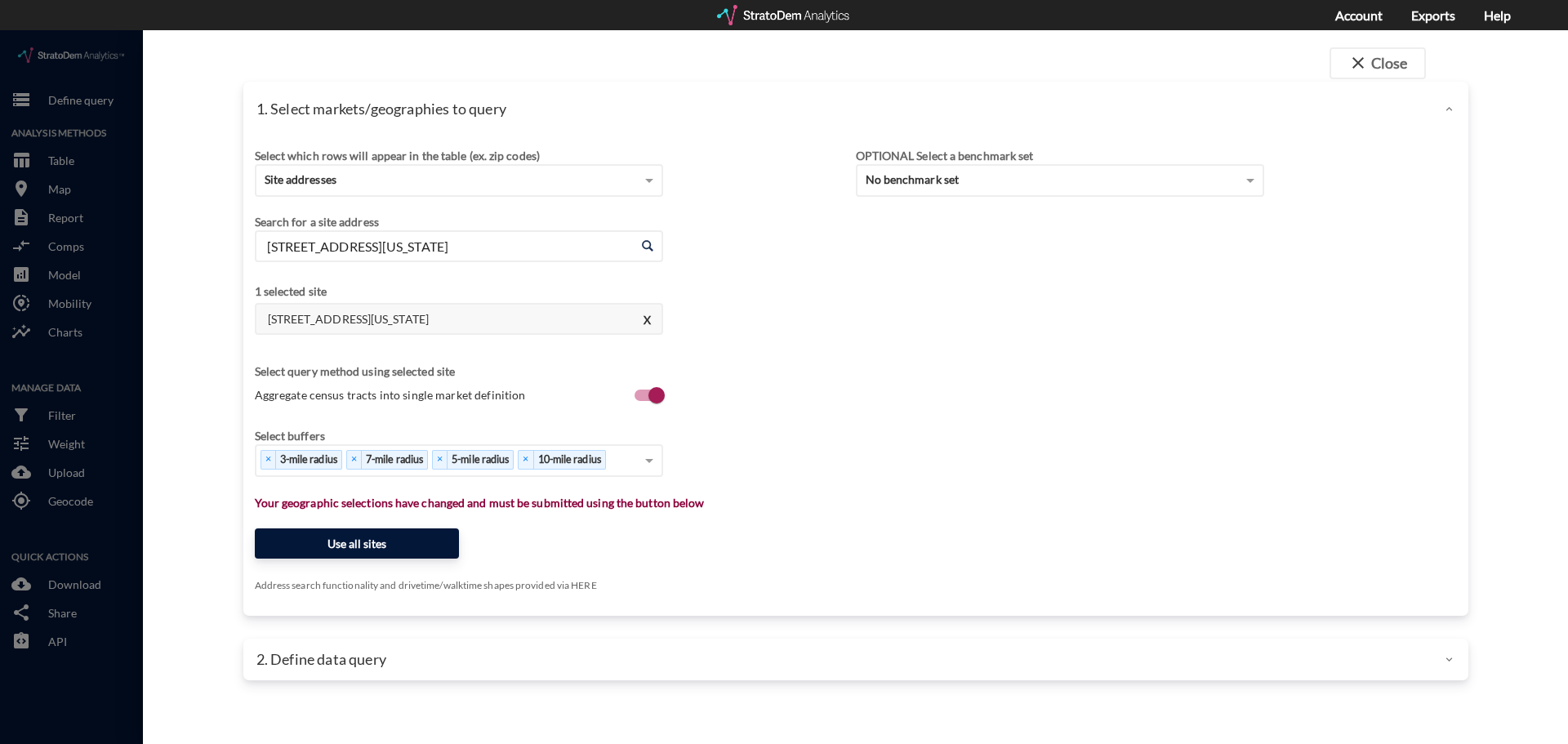
click button "Use all sites"
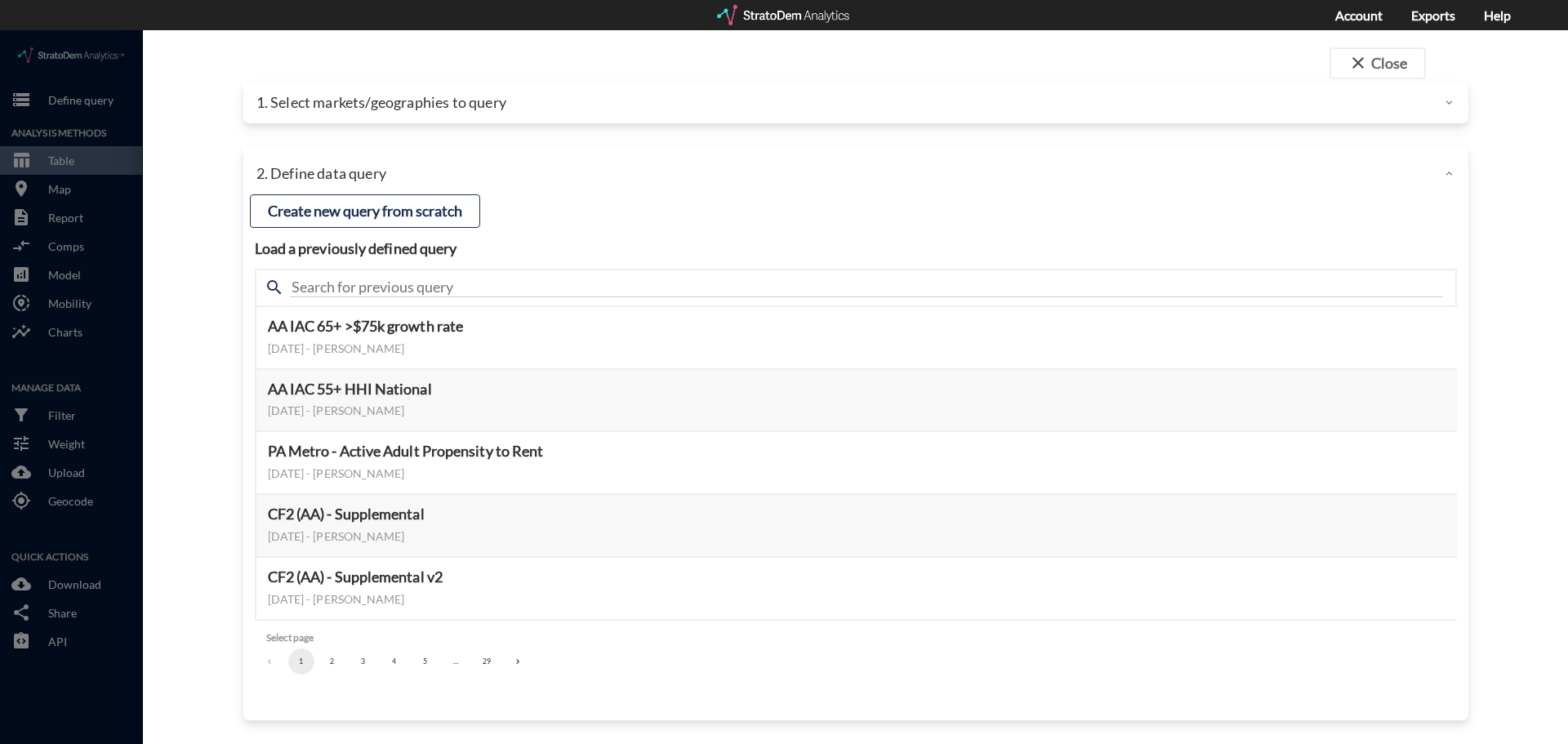
click div "search"
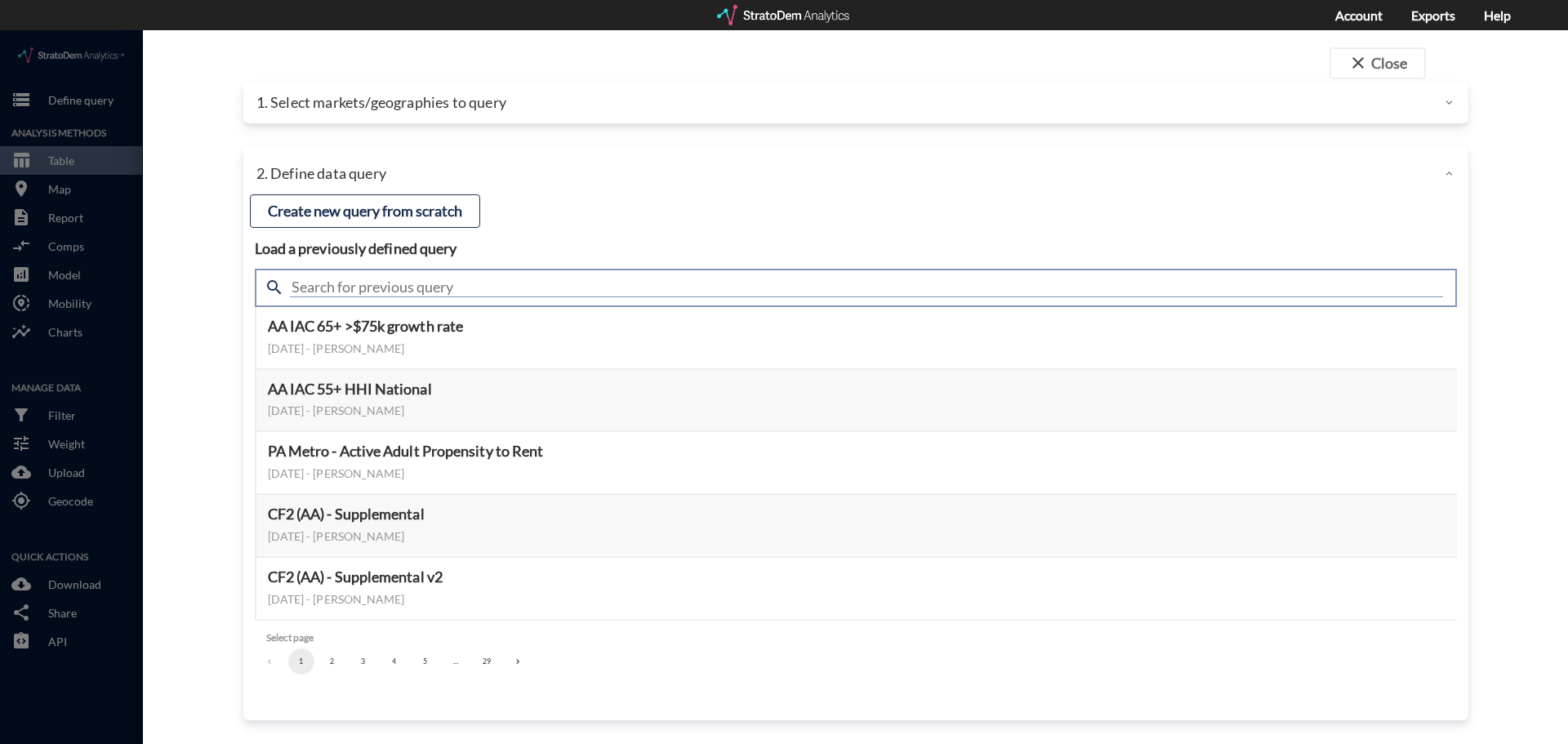
click input "text"
type input "housing demand"
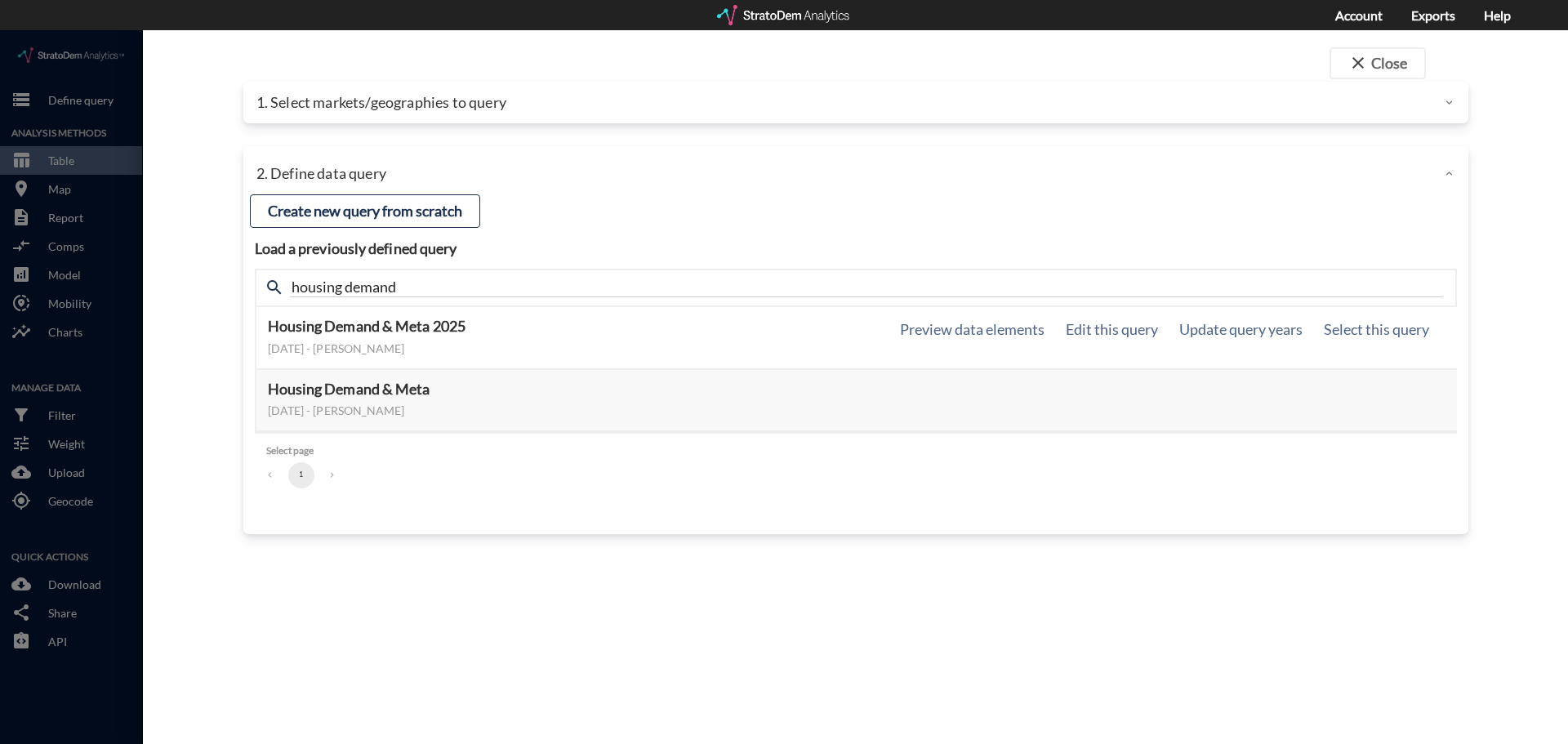
click h5 "Housing Demand & Meta 2025"
click button "Select this query"
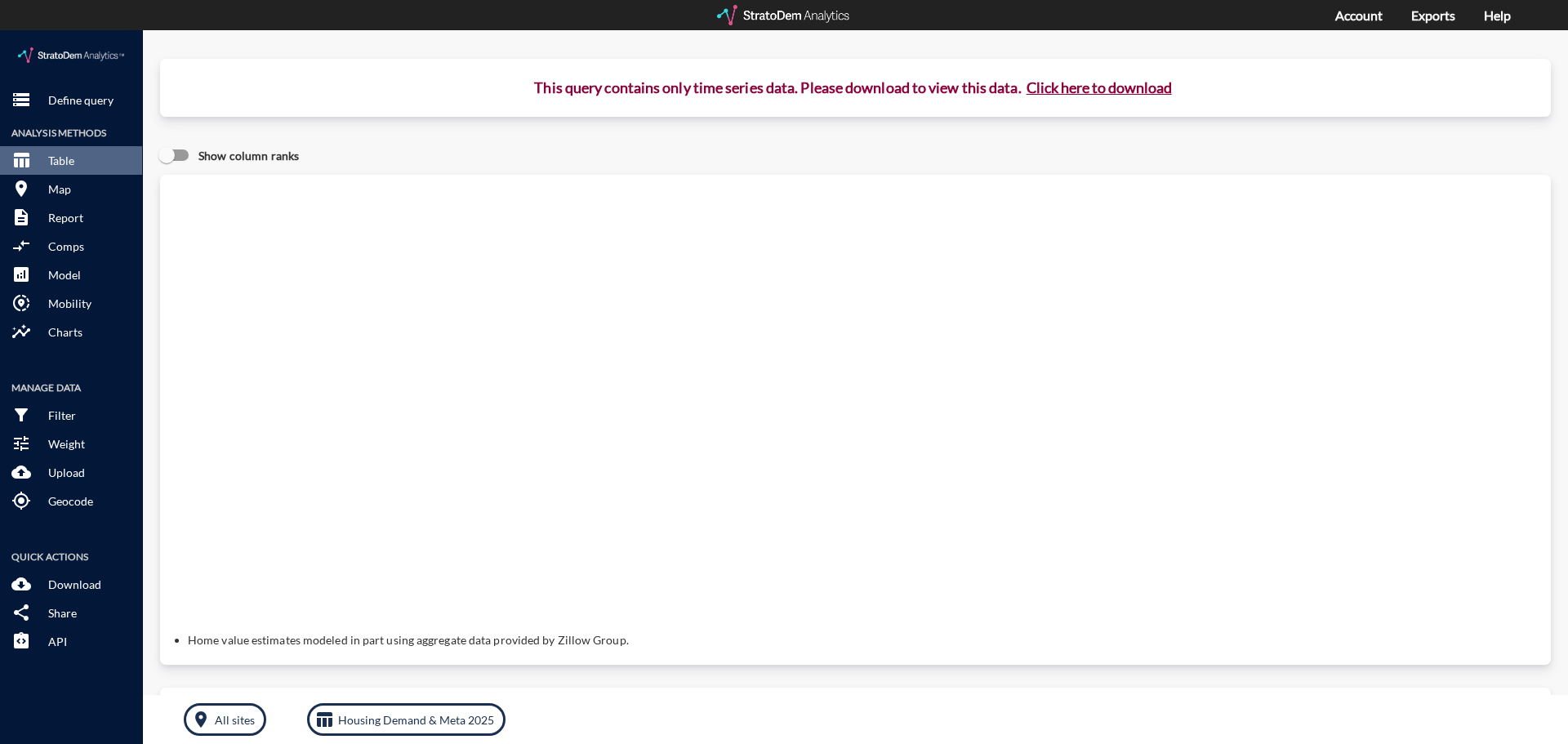
click button "Click here to download"
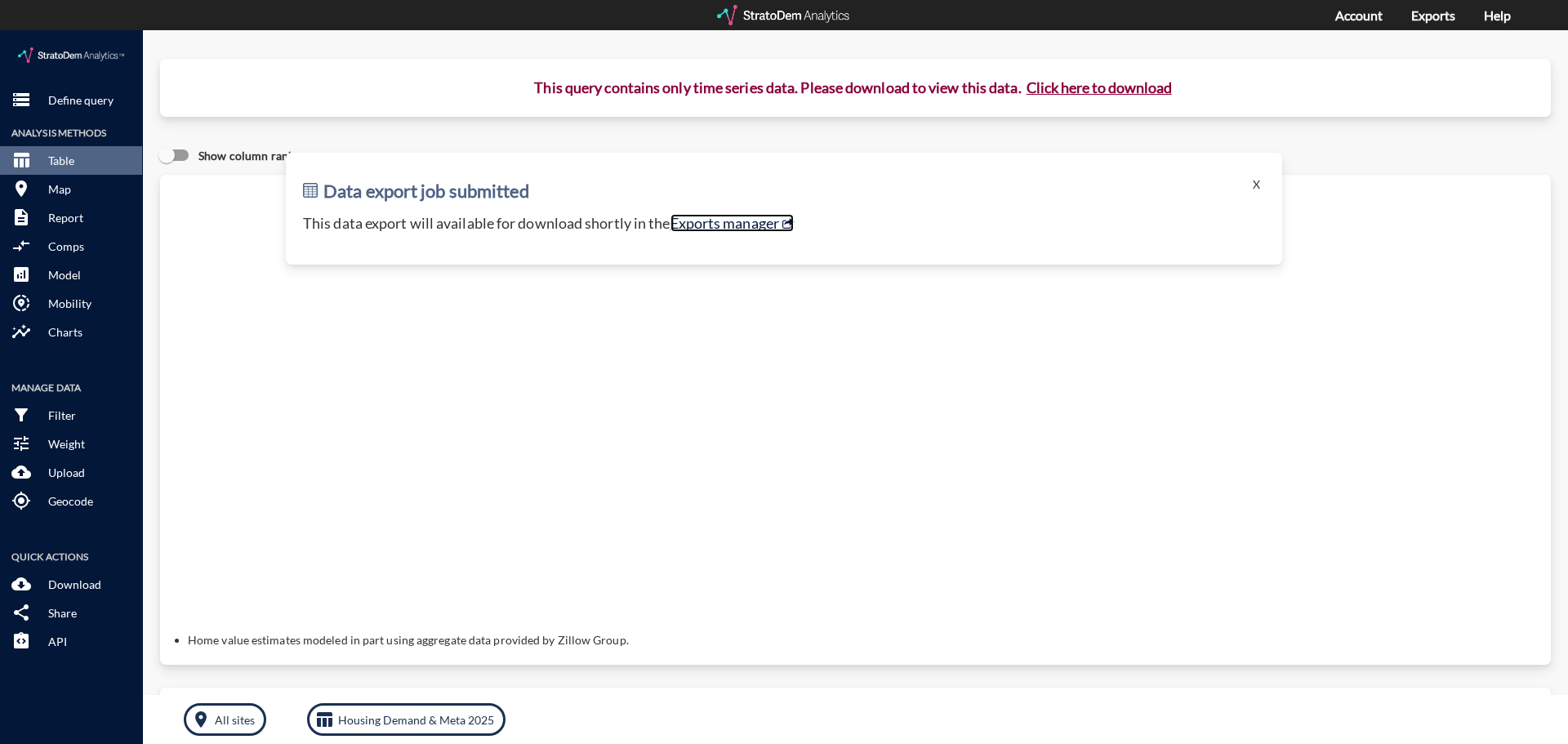
click link "Exports manager"
click button "Click here to download"
click button "X"
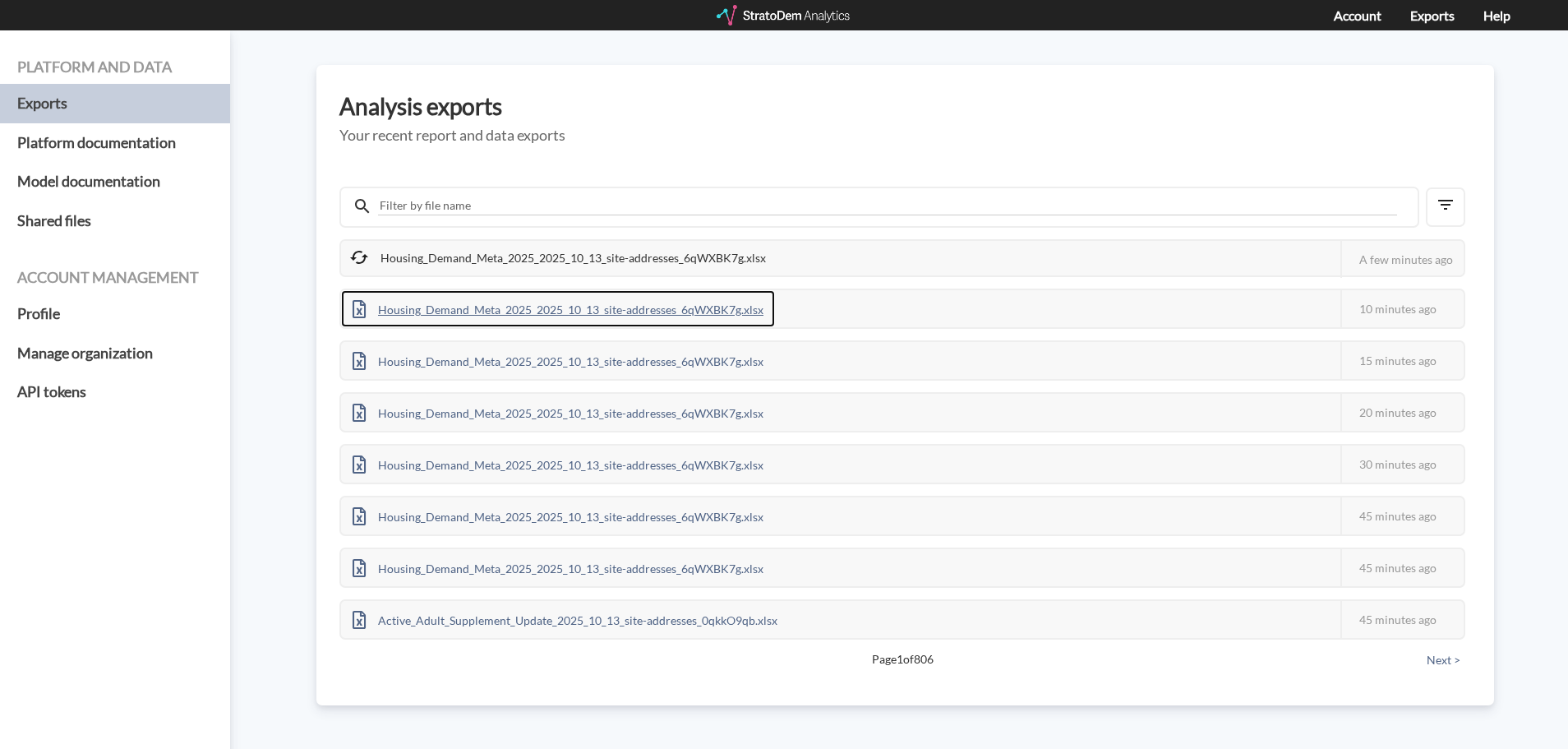
click at [613, 303] on div "Housing_Demand_Meta_2025_2025_10_13_site-addresses_6qWXBK7g.xlsx" at bounding box center [558, 308] width 434 height 37
